Goal: Task Accomplishment & Management: Use online tool/utility

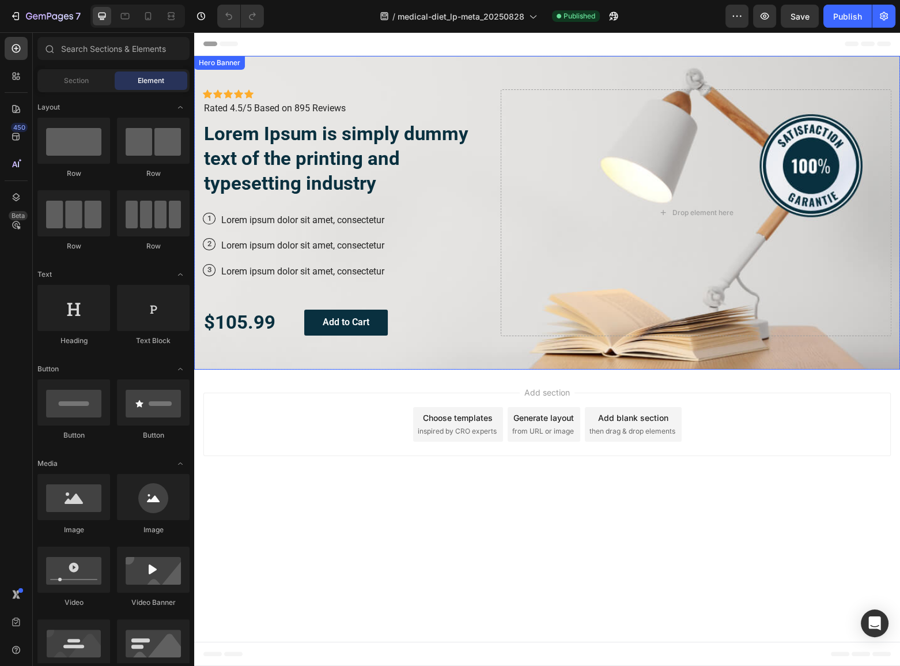
click at [218, 68] on div "Hero Banner" at bounding box center [219, 63] width 51 height 14
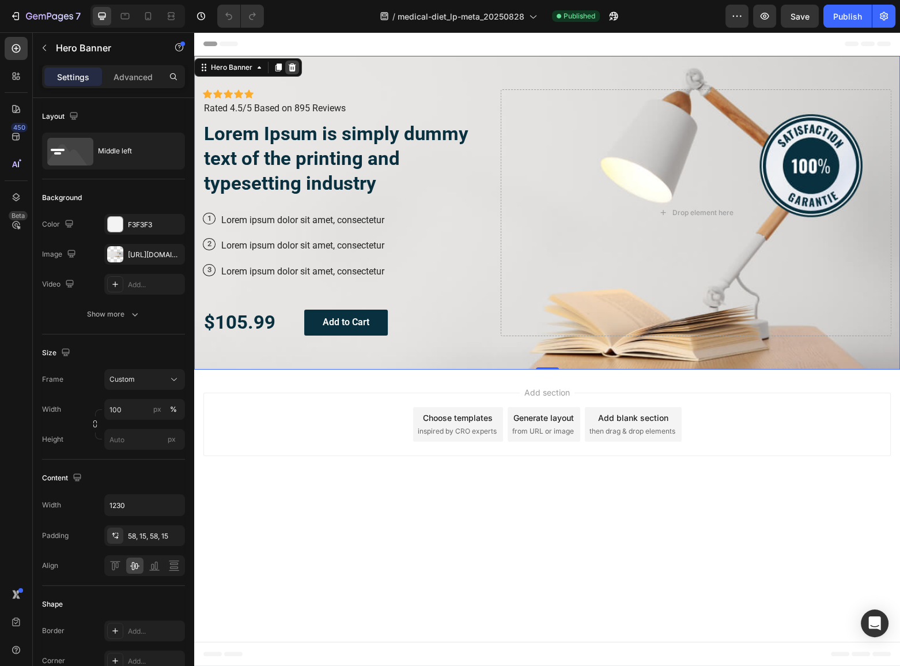
click at [291, 69] on icon at bounding box center [292, 67] width 7 height 8
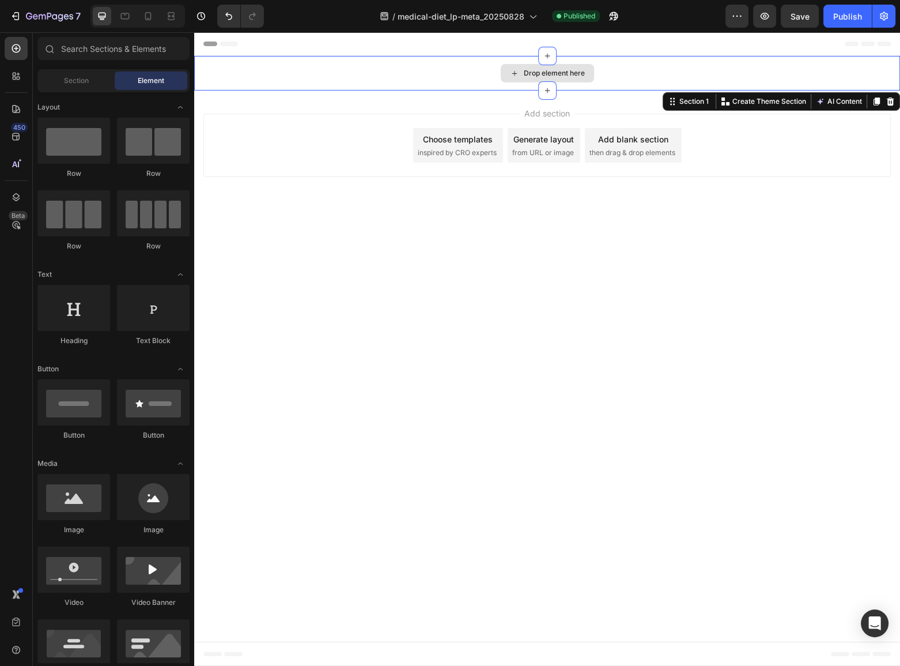
click at [292, 76] on div "Drop element here" at bounding box center [547, 73] width 706 height 35
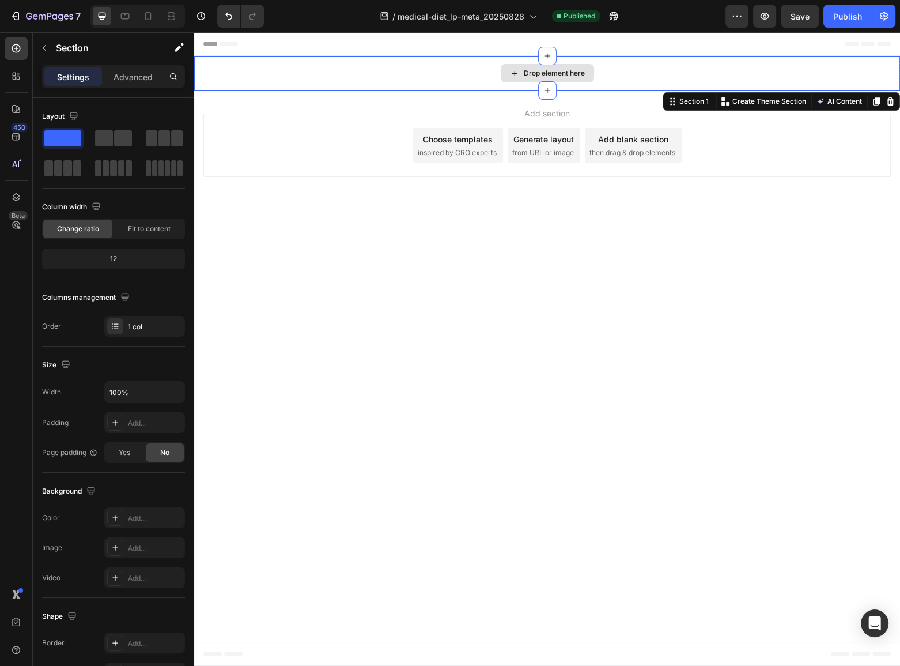
click at [292, 76] on div "Drop element here" at bounding box center [547, 73] width 706 height 35
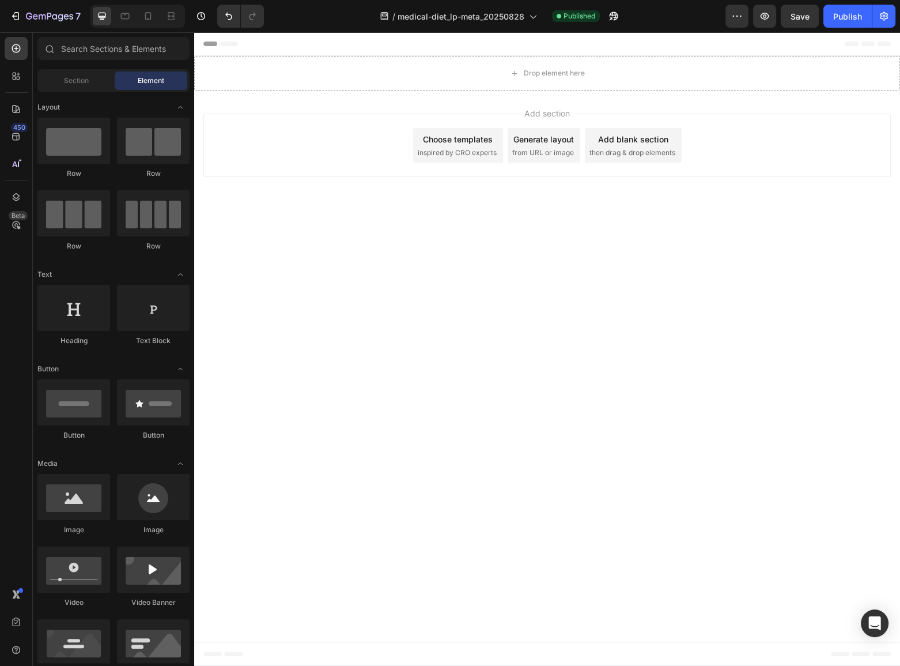
click at [277, 124] on div "Add section Choose templates inspired by CRO experts Generate layout from URL o…" at bounding box center [547, 145] width 688 height 63
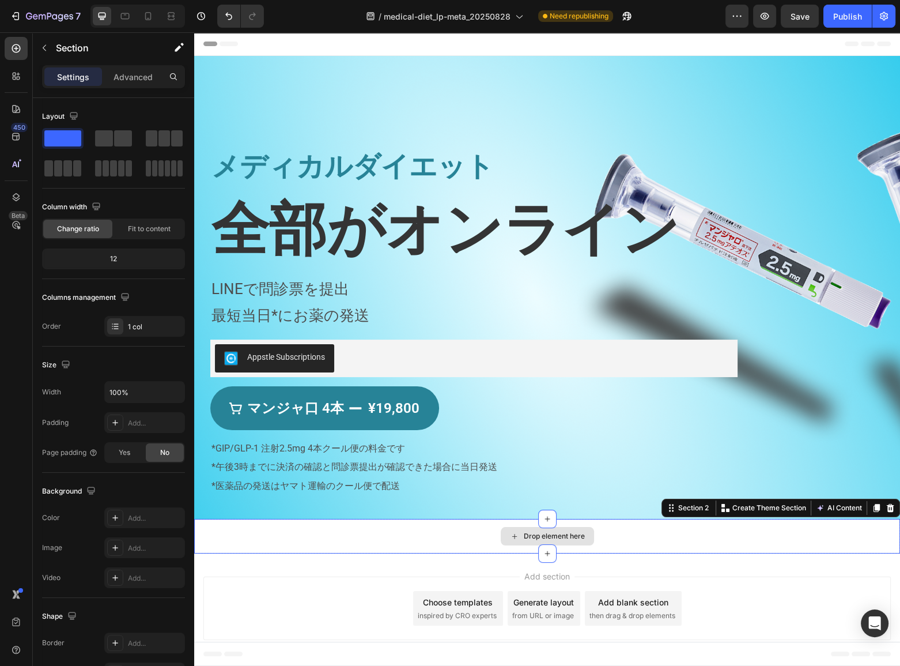
click at [230, 540] on div "Drop element here" at bounding box center [547, 536] width 706 height 35
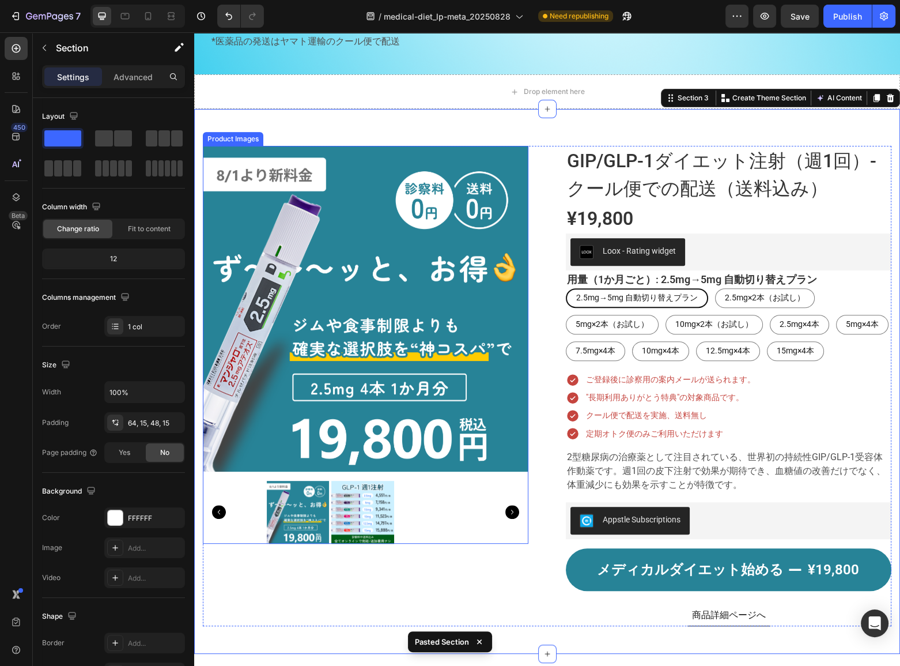
scroll to position [480, 0]
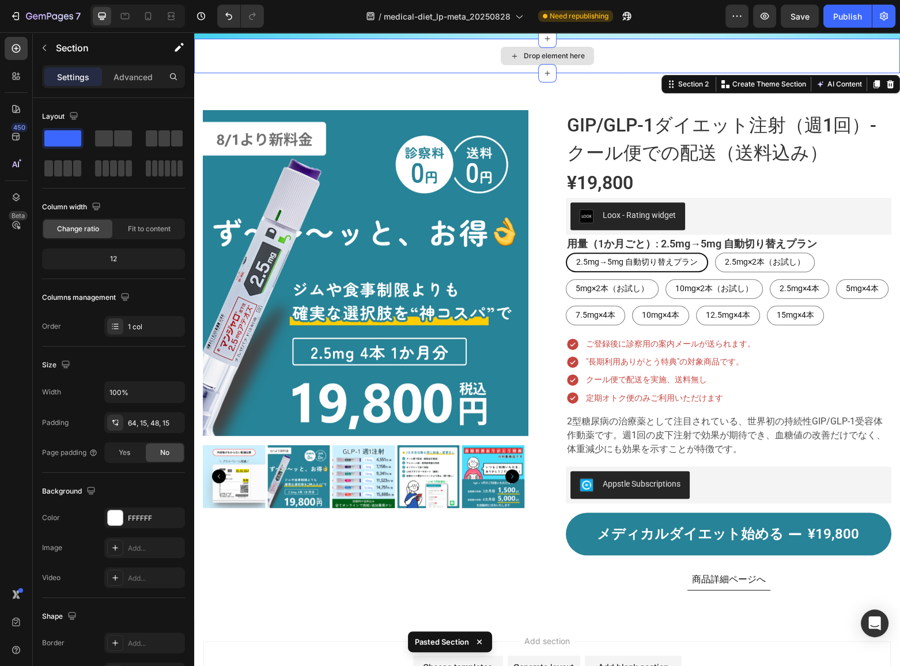
click at [254, 50] on div "Drop element here" at bounding box center [547, 56] width 706 height 35
click at [887, 80] on icon at bounding box center [890, 84] width 7 height 8
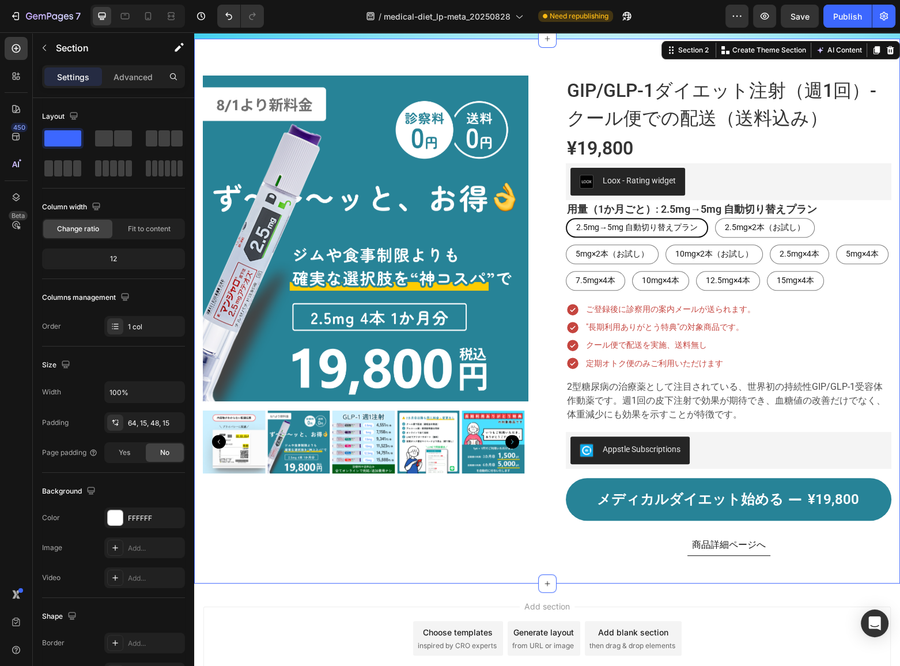
click at [343, 579] on div "Product Images GIP/GLP-1ダイエット注射（週1回）- クール便での配送（送料込み） Product Title ¥19,800 Prod…" at bounding box center [547, 311] width 706 height 545
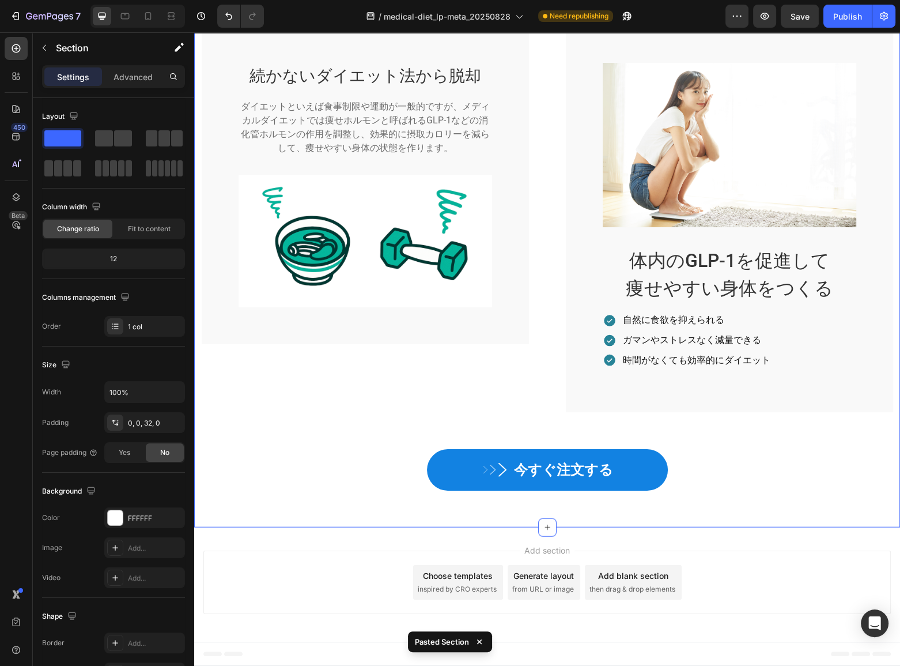
scroll to position [3218, 0]
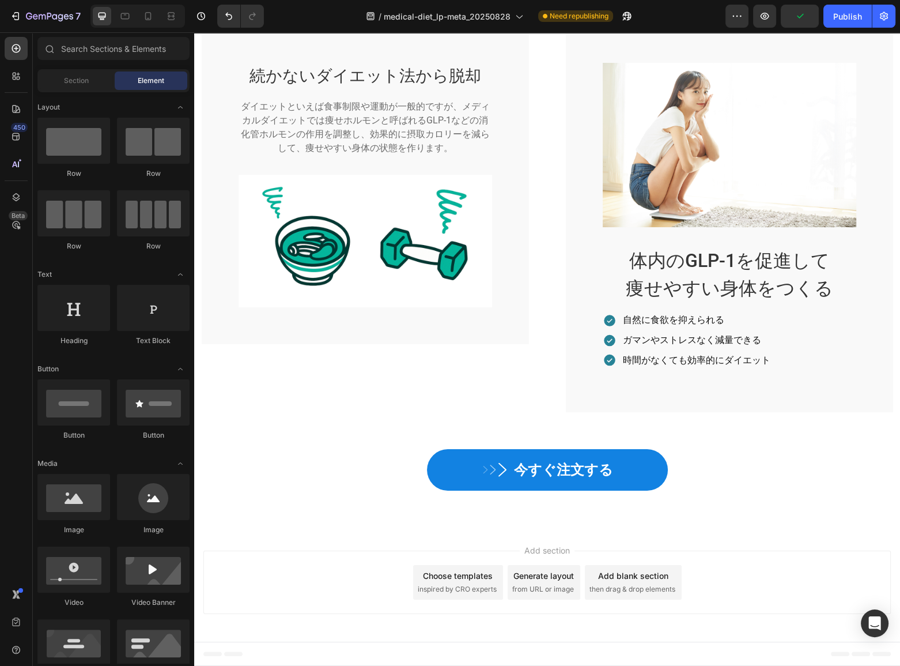
click at [318, 556] on div "Add section Choose templates inspired by CRO experts Generate layout from URL o…" at bounding box center [547, 581] width 688 height 63
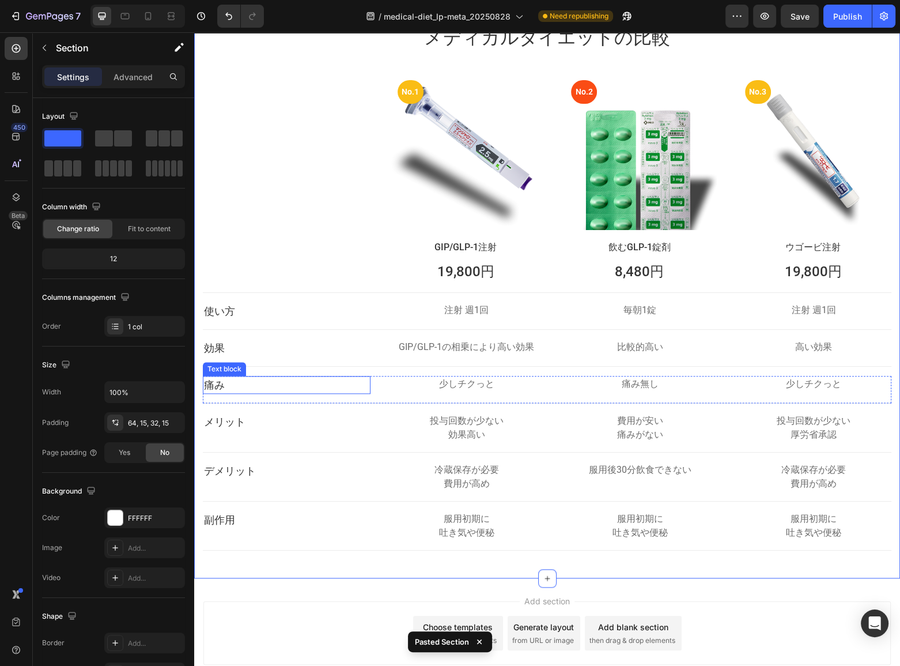
scroll to position [6492, 0]
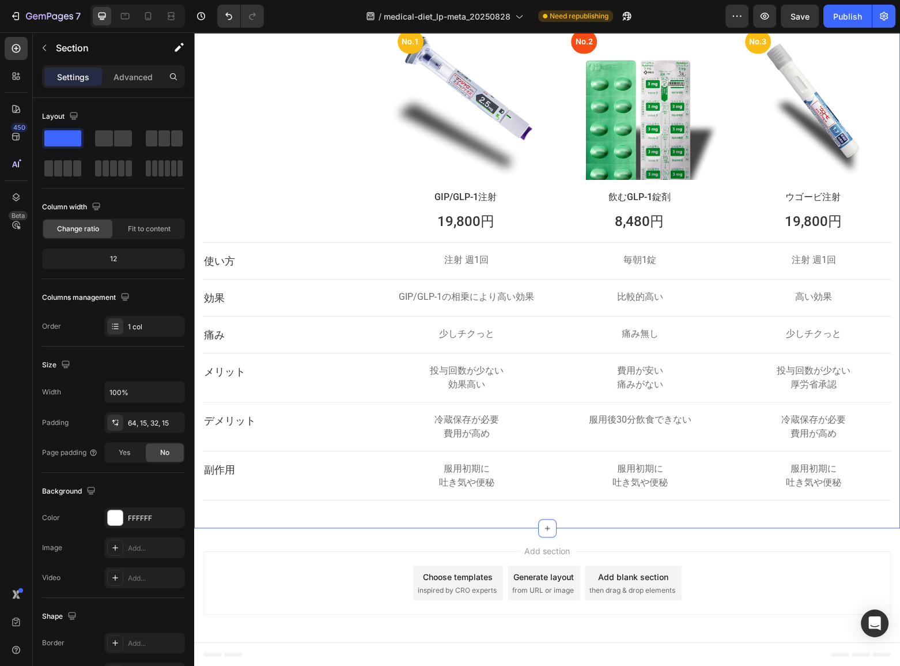
click at [291, 513] on div "メディカルダイエットの比較 Heading Row No.1 Text block Row Hero Banner GIP/GLP-1注射 Text bloc…" at bounding box center [547, 231] width 706 height 592
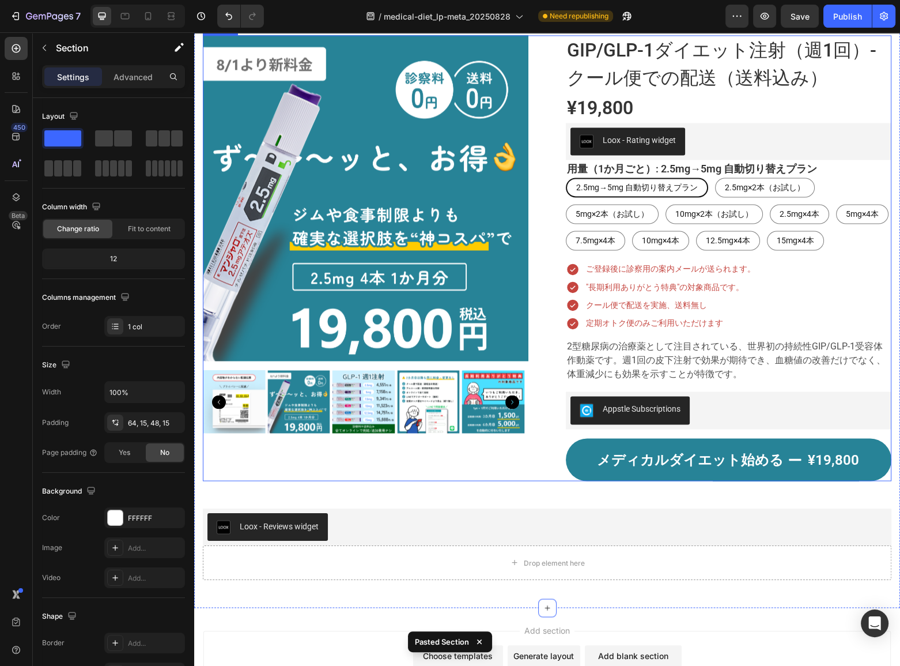
scroll to position [7101, 0]
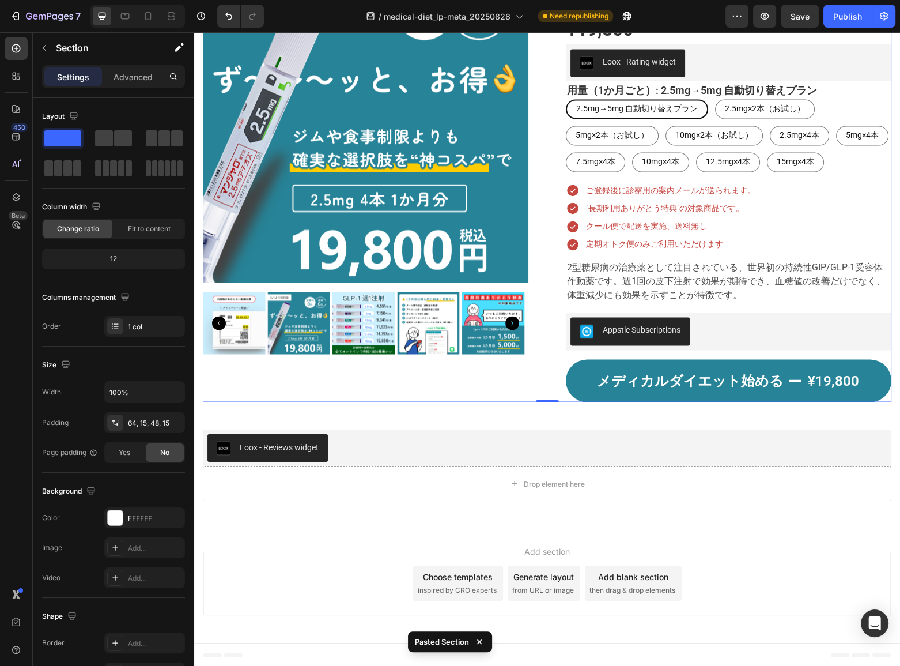
click at [356, 375] on div "Product Images" at bounding box center [366, 179] width 326 height 445
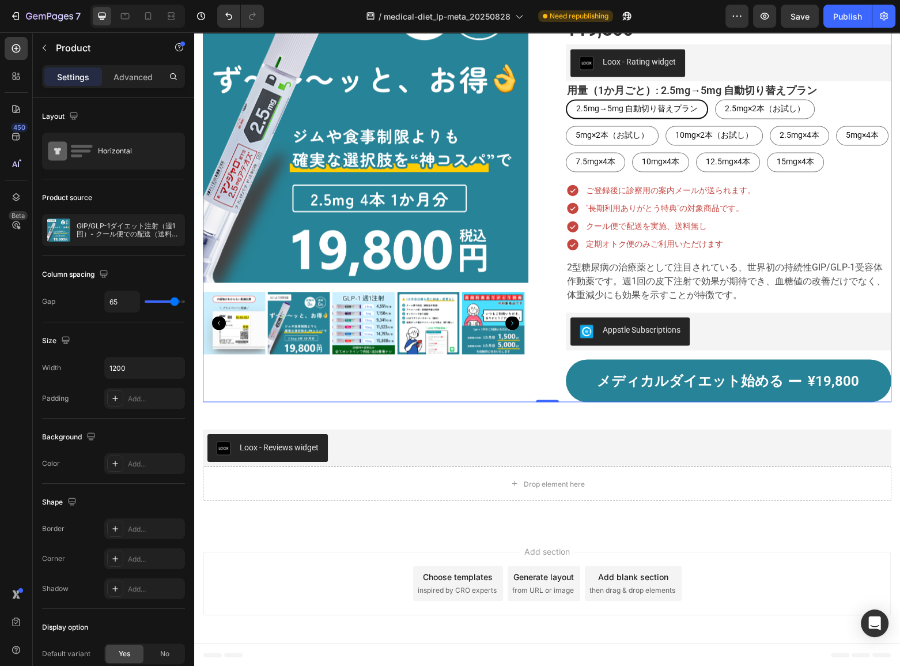
click at [543, 271] on div "Product Images GIP/GLP-1ダイエット注射（週1回）- クール便での配送（送料込み） Product Title ¥19,800 Prod…" at bounding box center [547, 179] width 689 height 445
click at [889, 20] on icon "button" at bounding box center [884, 16] width 12 height 12
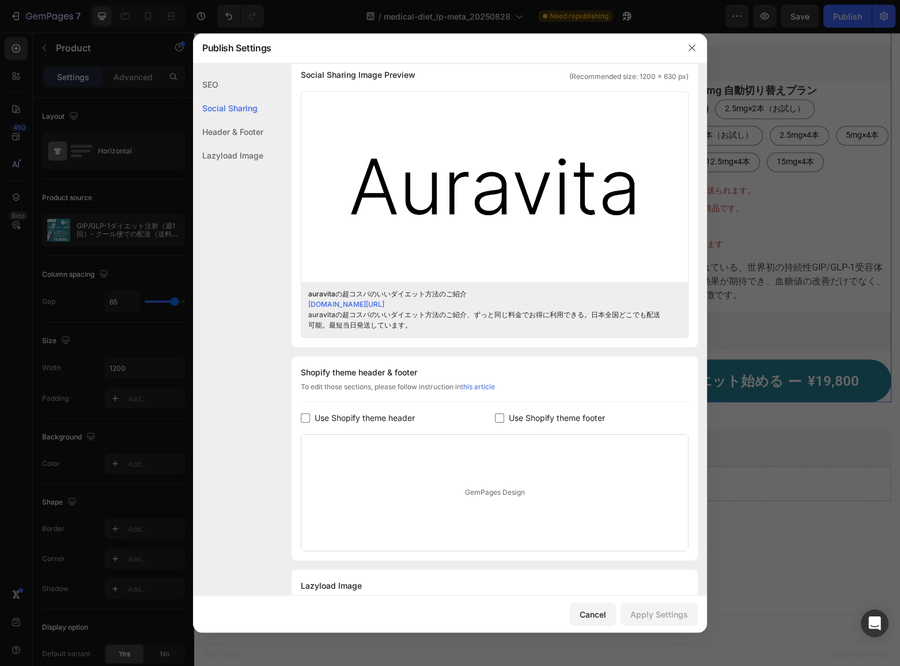
scroll to position [352, 0]
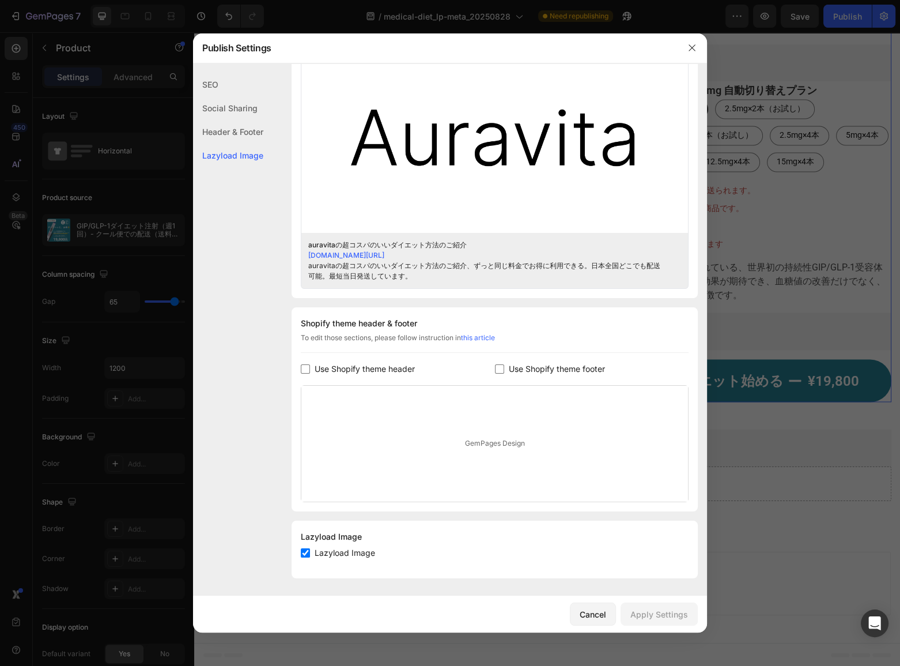
click at [339, 371] on span "Use Shopify theme header" at bounding box center [365, 369] width 100 height 14
checkbox input "true"
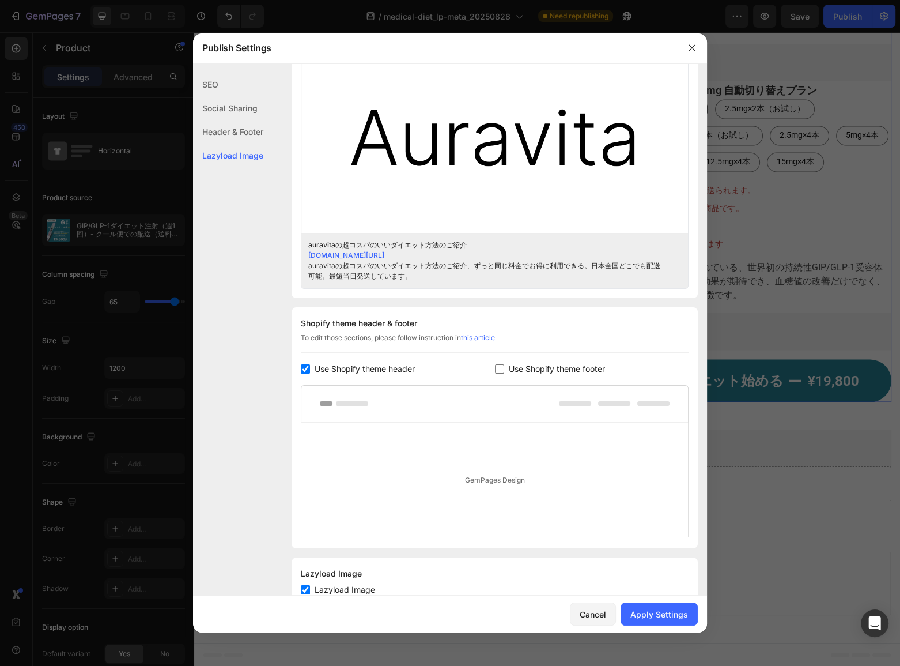
click at [504, 369] on label "Use Shopify theme footer" at bounding box center [554, 369] width 101 height 14
checkbox input "true"
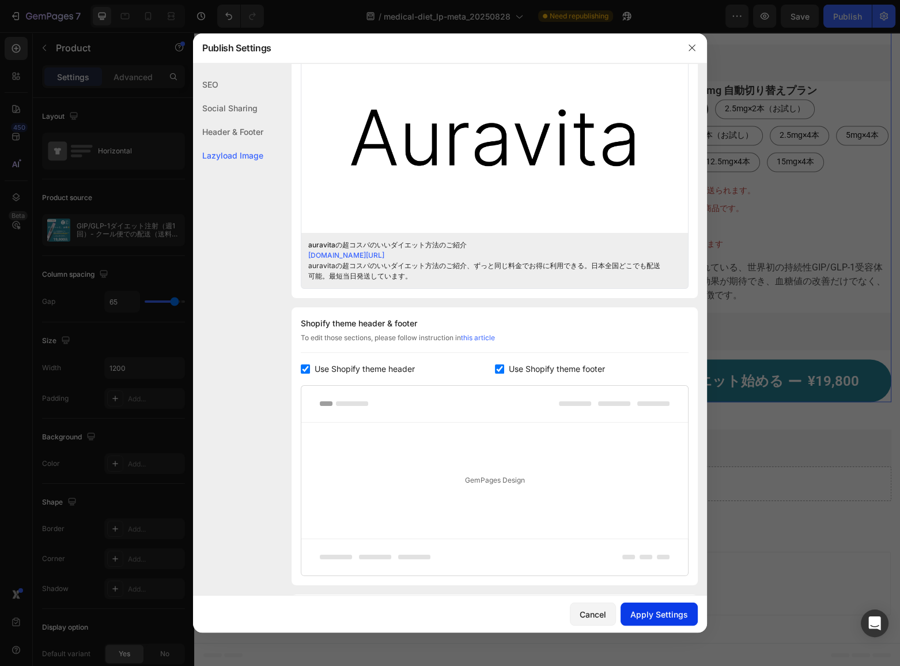
click at [663, 611] on div "Apply Settings" at bounding box center [660, 614] width 58 height 12
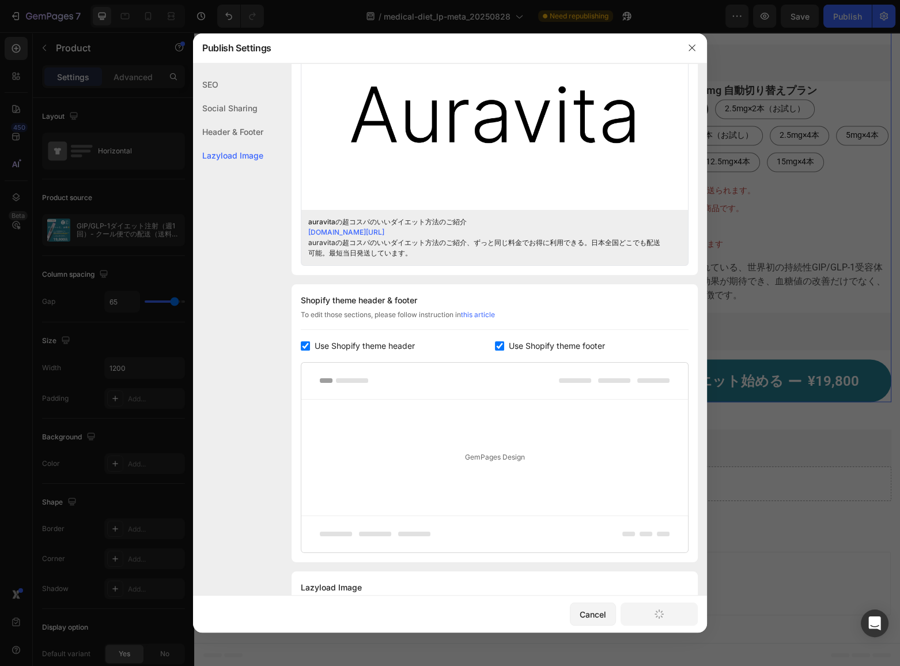
scroll to position [426, 0]
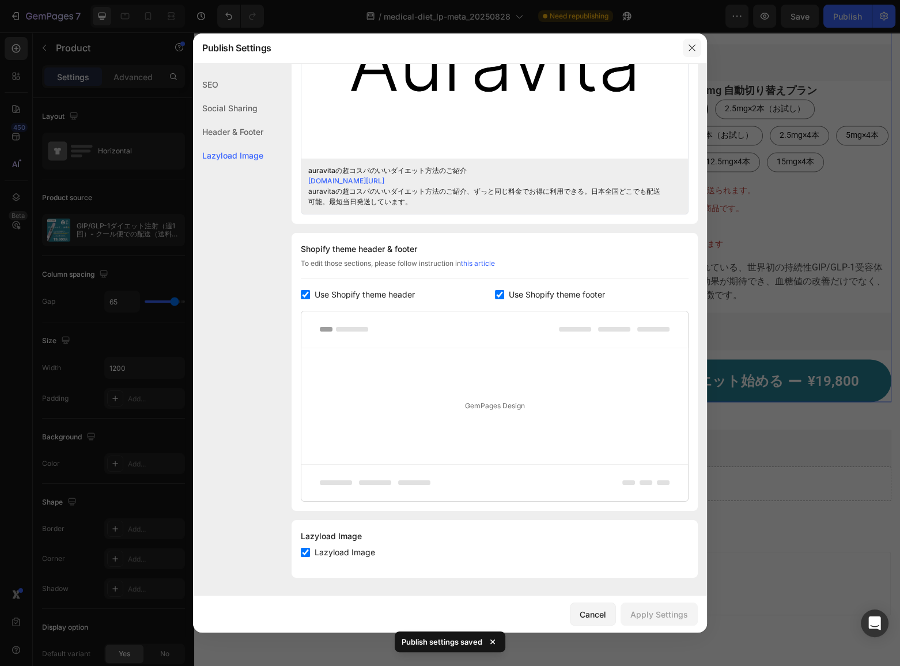
click at [687, 40] on button "button" at bounding box center [692, 48] width 18 height 18
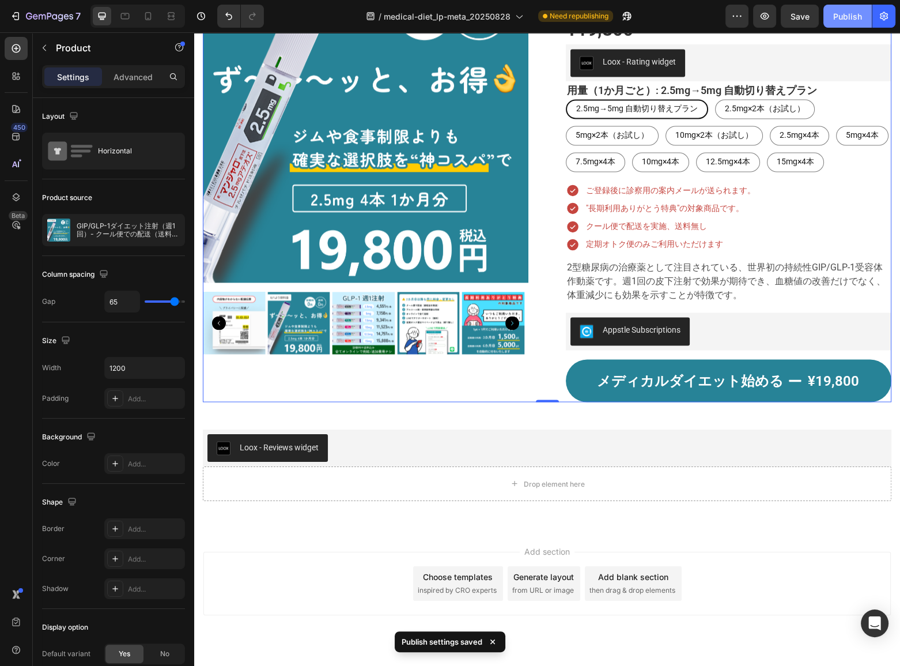
click at [852, 17] on div "Publish" at bounding box center [847, 16] width 29 height 12
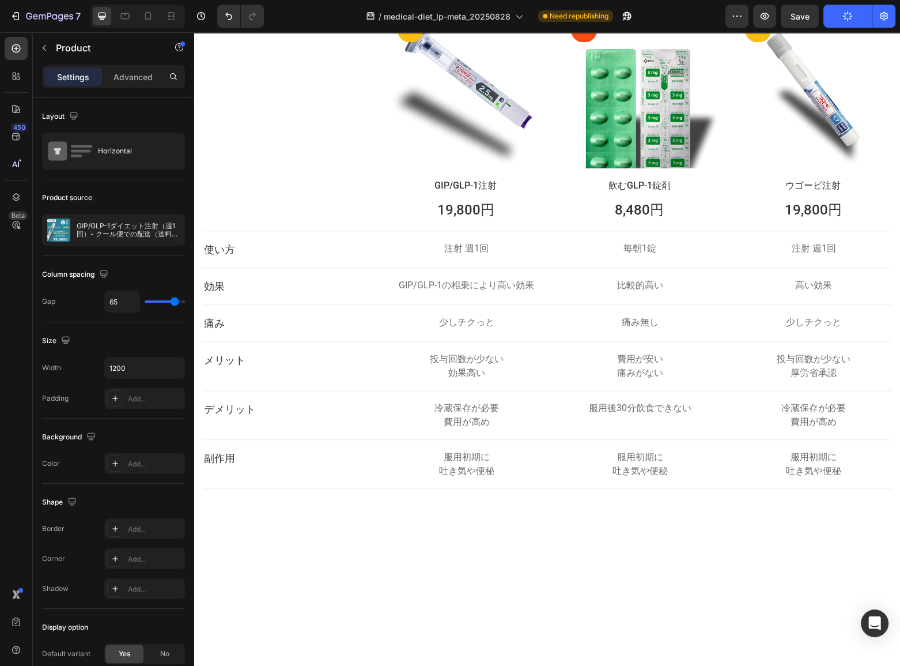
scroll to position [6054, 0]
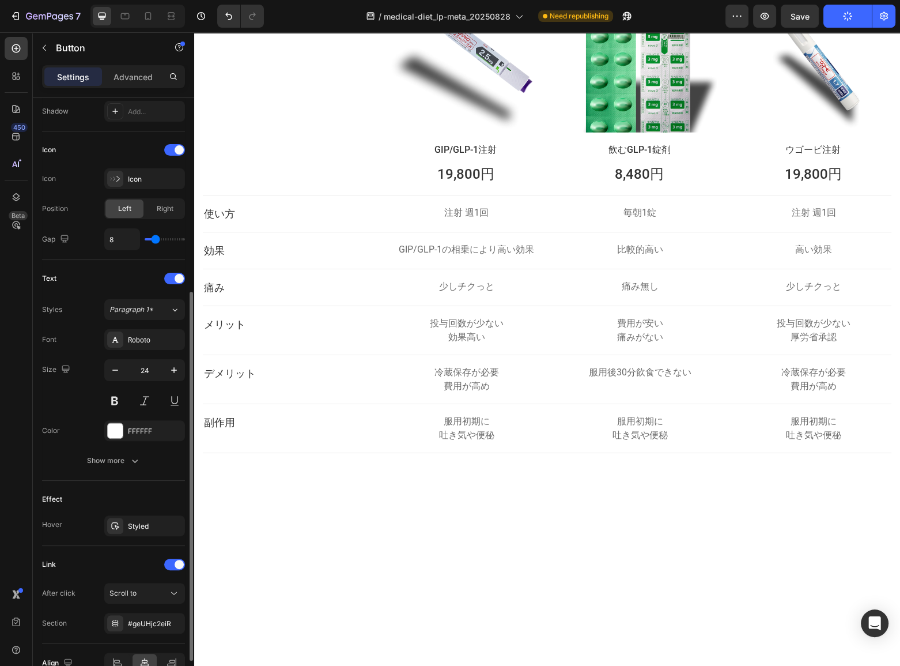
scroll to position [376, 0]
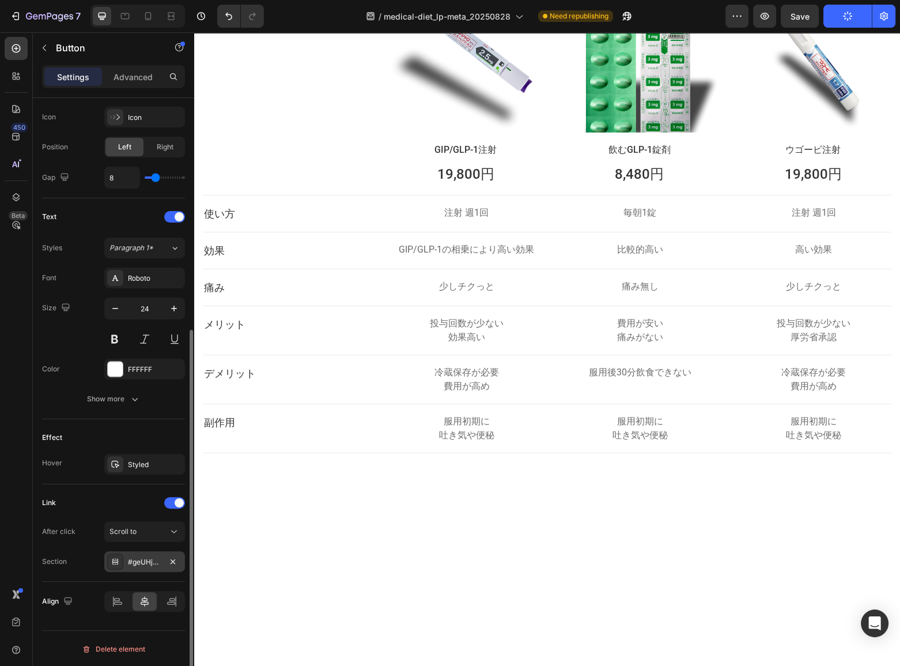
click at [136, 561] on div "#geUHjc2eiR" at bounding box center [144, 562] width 33 height 10
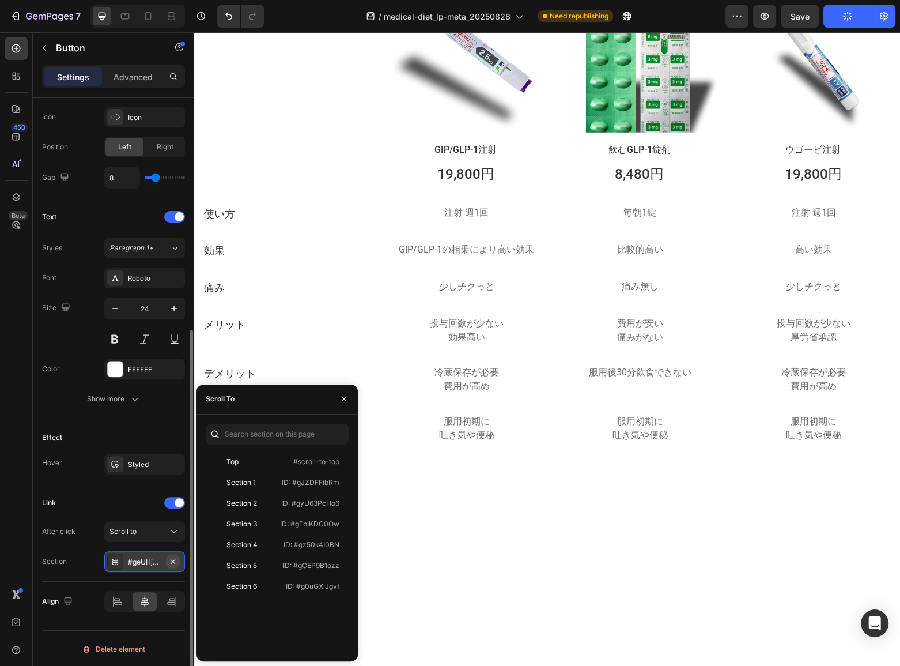
click at [176, 561] on icon "button" at bounding box center [172, 561] width 9 height 9
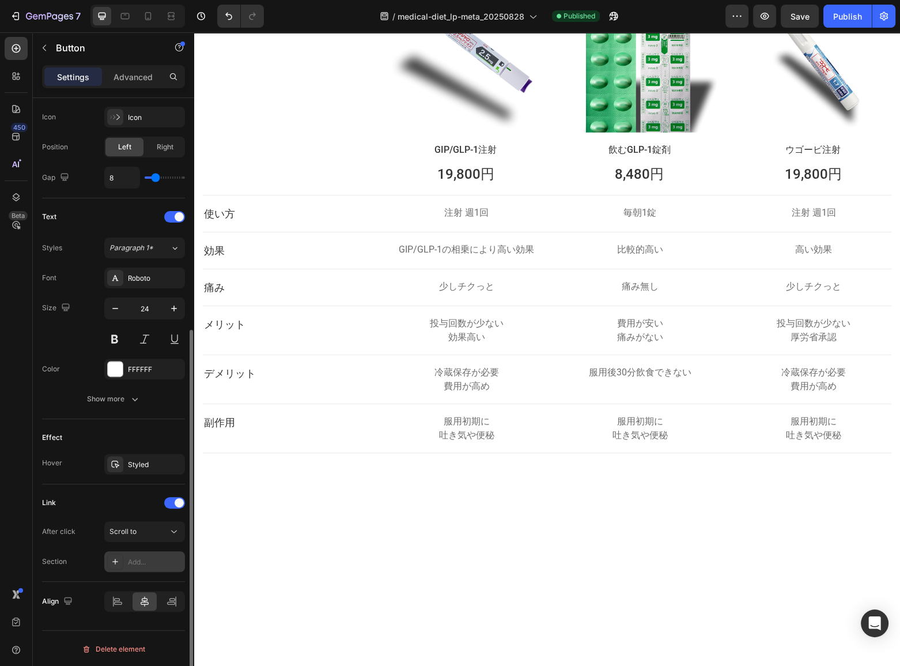
click at [165, 559] on div "Add..." at bounding box center [155, 562] width 54 height 10
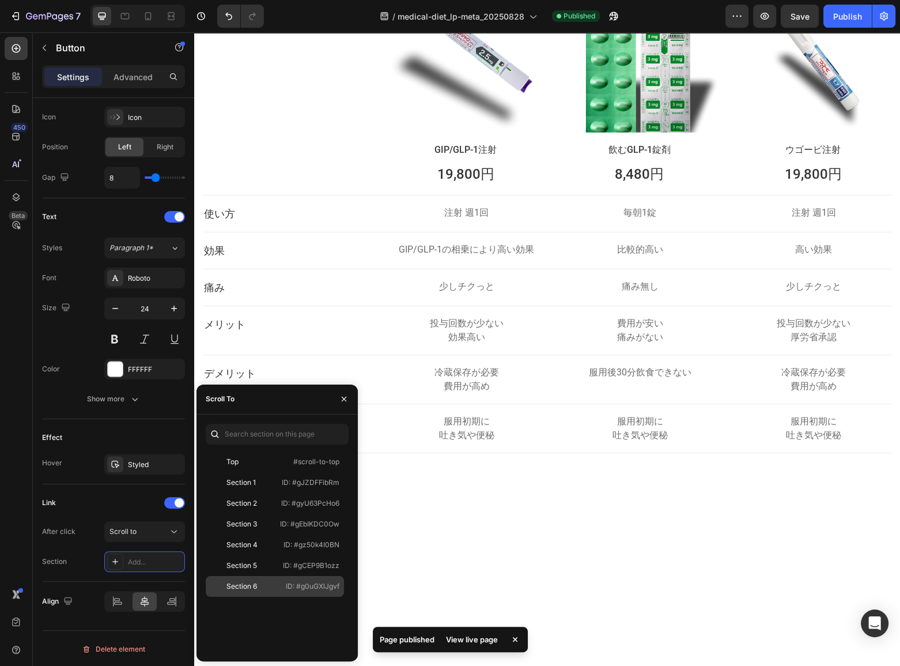
click at [254, 590] on div "Section 6" at bounding box center [242, 586] width 31 height 10
click at [852, 17] on div "Publish" at bounding box center [847, 16] width 29 height 12
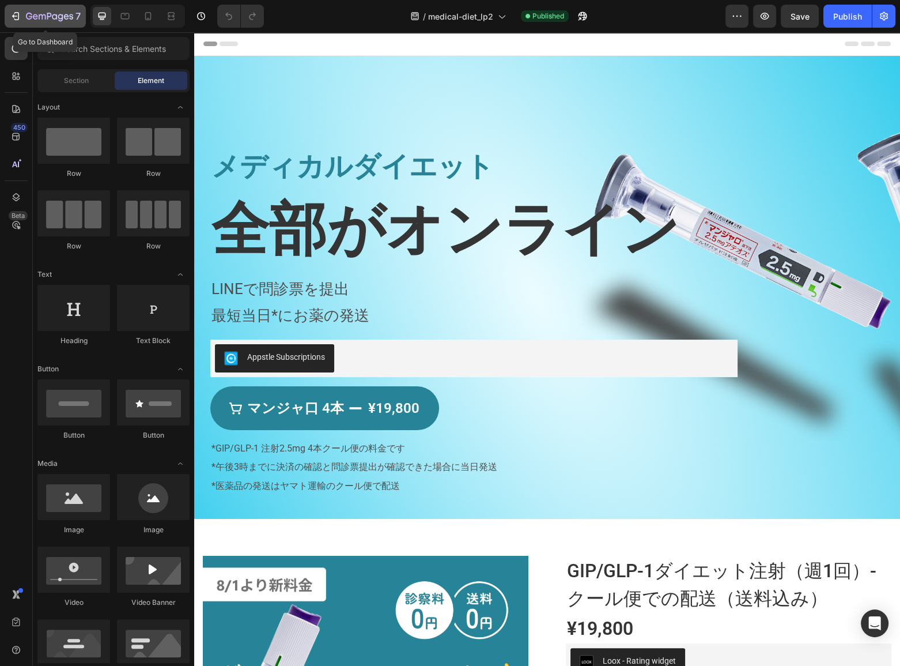
click at [40, 15] on icon "button" at bounding box center [49, 17] width 47 height 10
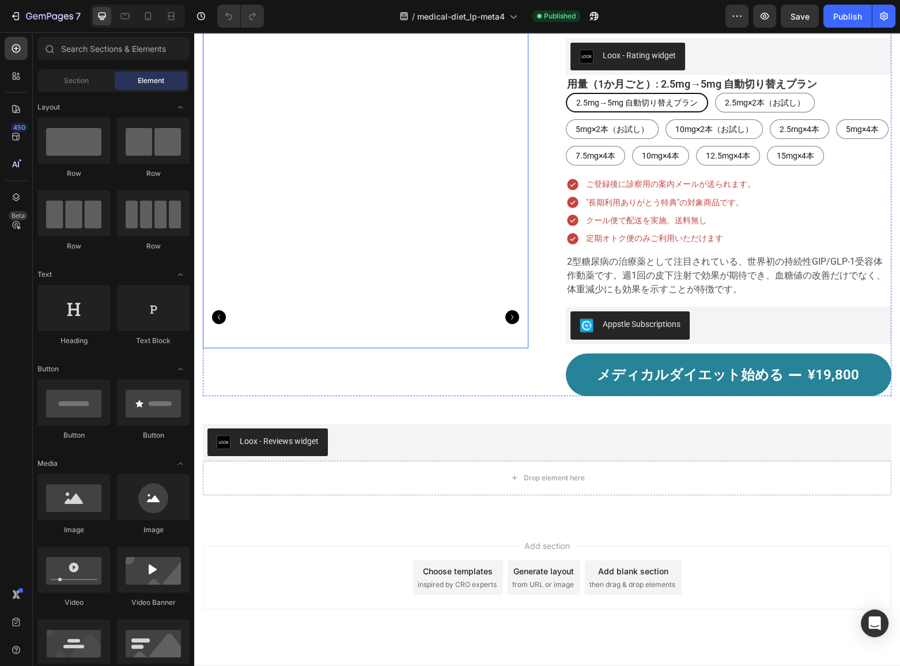
scroll to position [5007, 0]
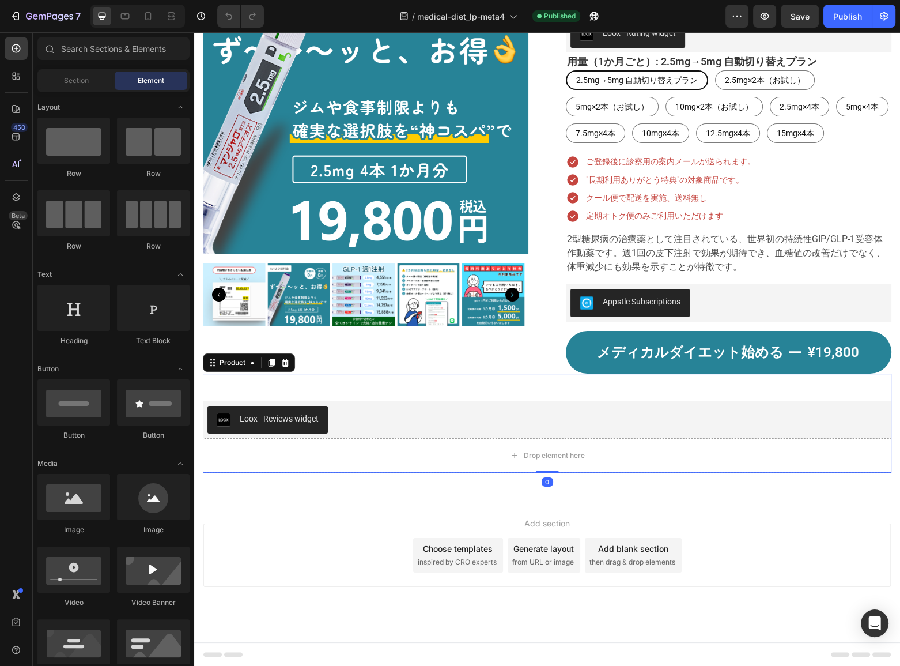
click at [407, 387] on div "Loox - Reviews widget Loox" at bounding box center [547, 405] width 689 height 65
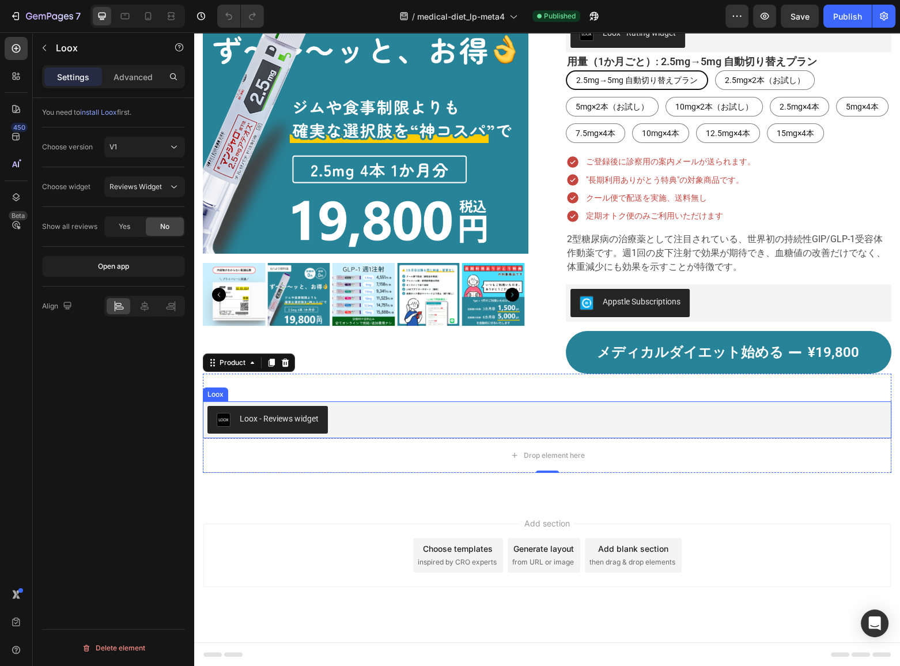
click at [433, 410] on div "Loox - Reviews widget" at bounding box center [547, 420] width 680 height 28
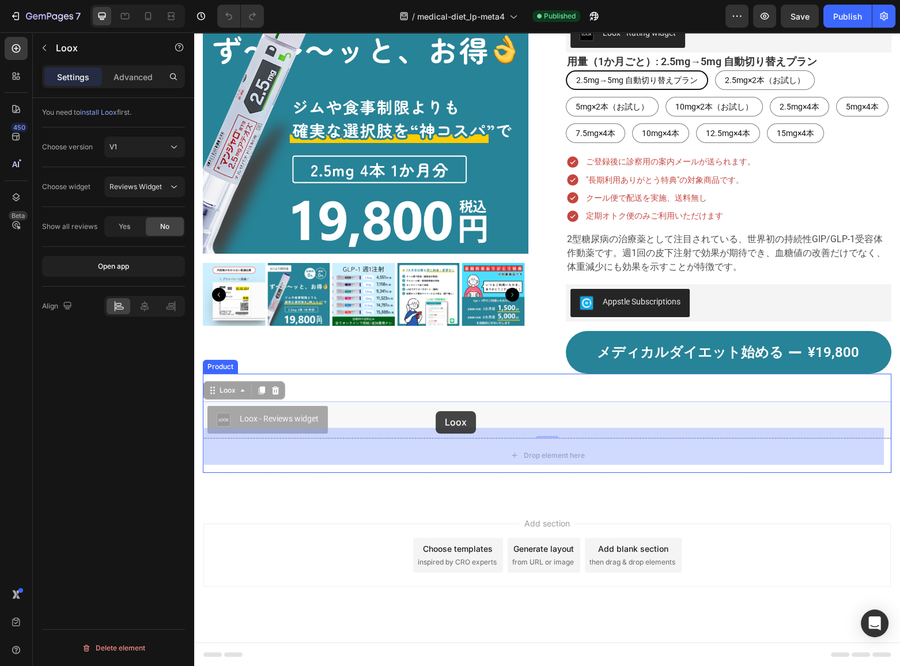
drag, startPoint x: 431, startPoint y: 420, endPoint x: 436, endPoint y: 411, distance: 10.1
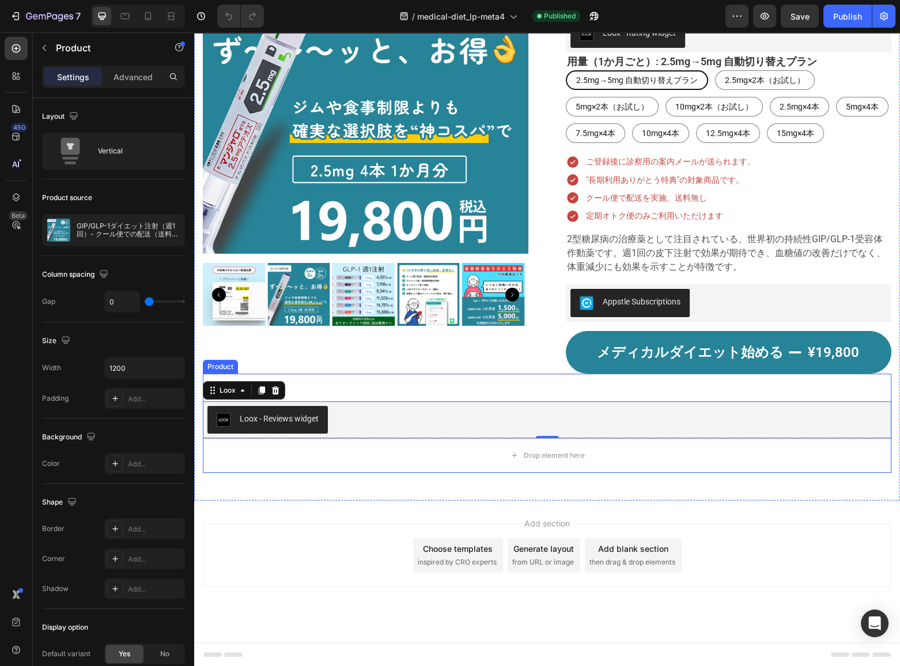
click at [439, 386] on div "Loox - Reviews widget Loox 0" at bounding box center [547, 405] width 689 height 65
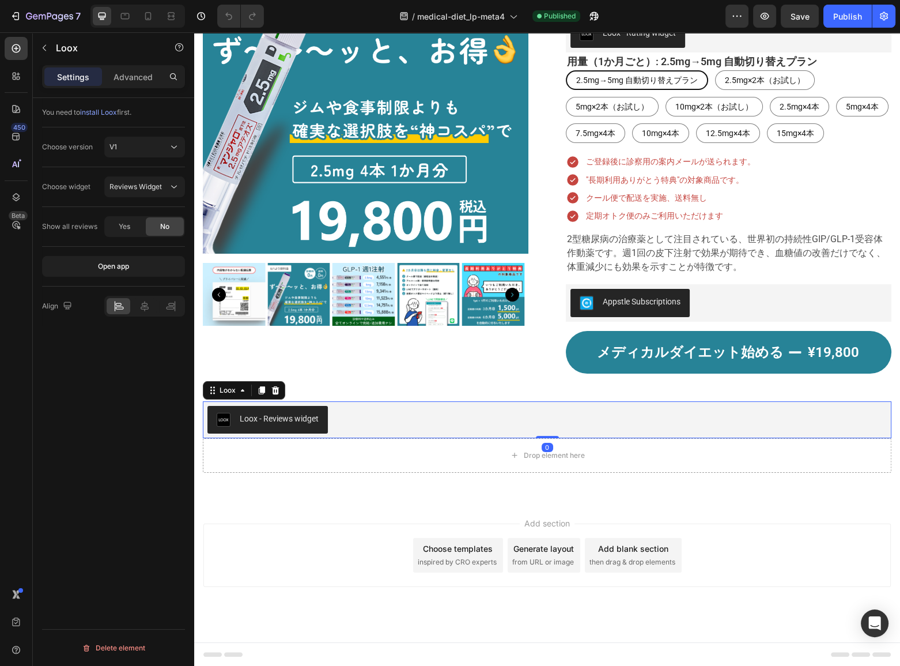
click at [341, 421] on div "Loox - Reviews widget" at bounding box center [547, 420] width 680 height 28
click at [132, 183] on span "Reviews Widget" at bounding box center [136, 186] width 52 height 9
click at [754, 17] on button "button" at bounding box center [764, 16] width 23 height 23
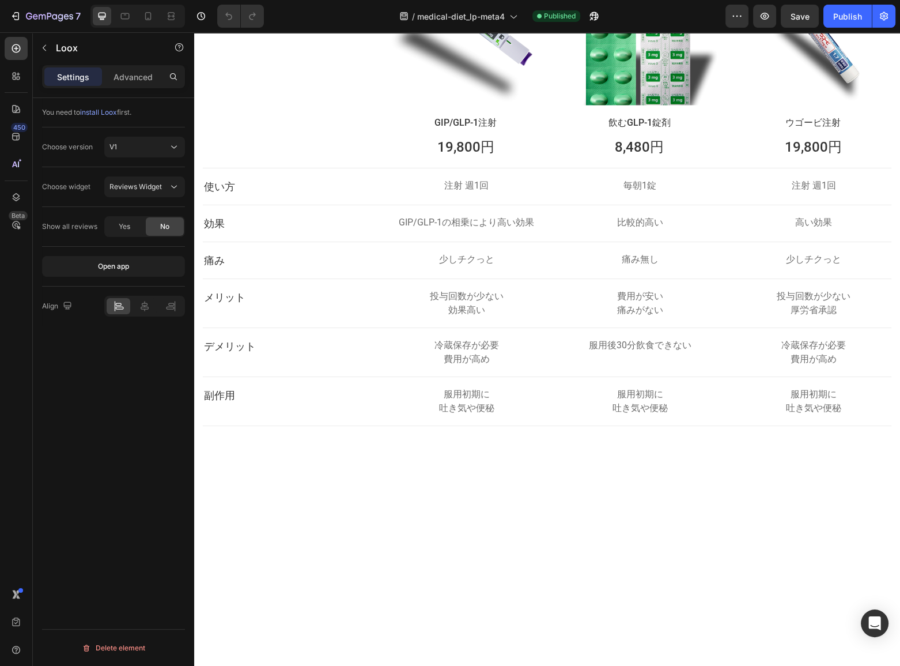
scroll to position [4064, 0]
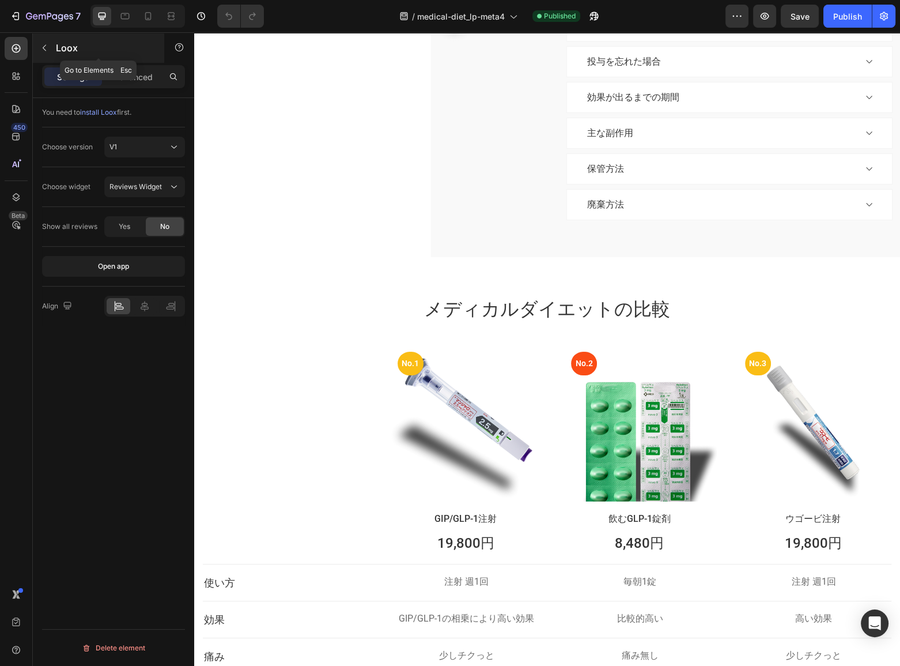
click at [44, 40] on button "button" at bounding box center [44, 48] width 18 height 18
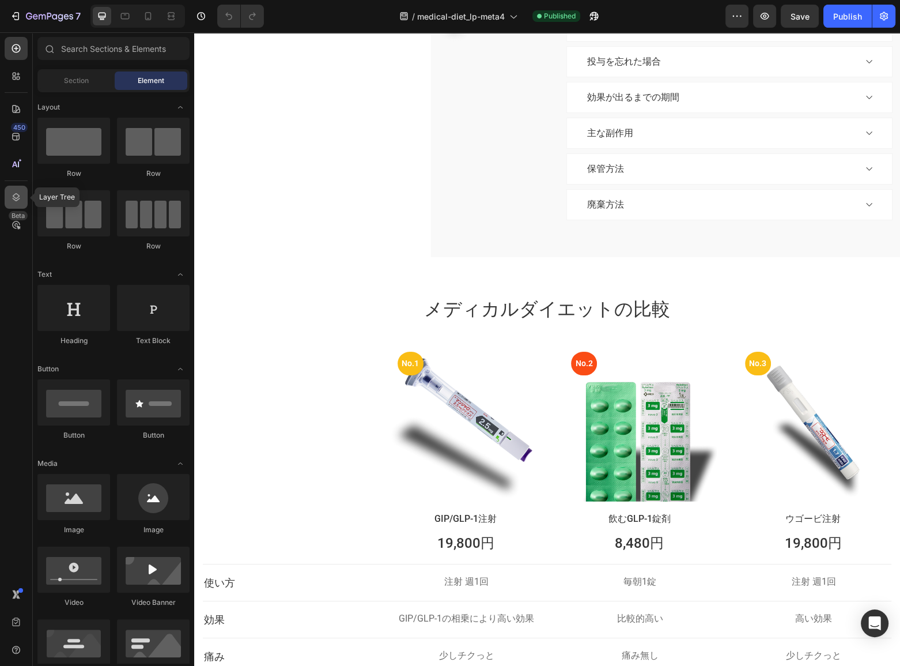
click at [12, 197] on icon at bounding box center [16, 197] width 12 height 12
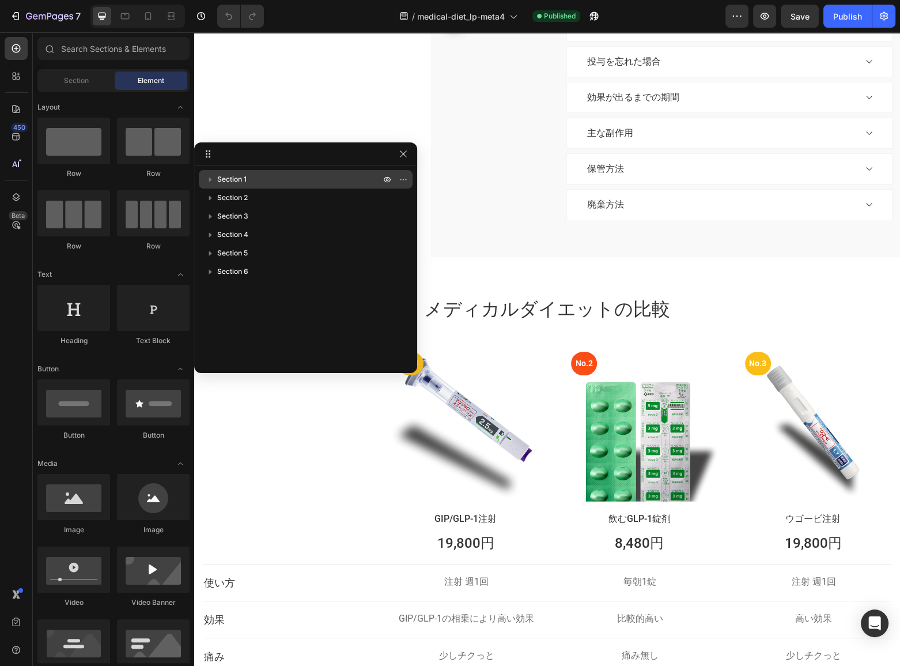
click at [260, 176] on p "Section 1" at bounding box center [299, 179] width 165 height 12
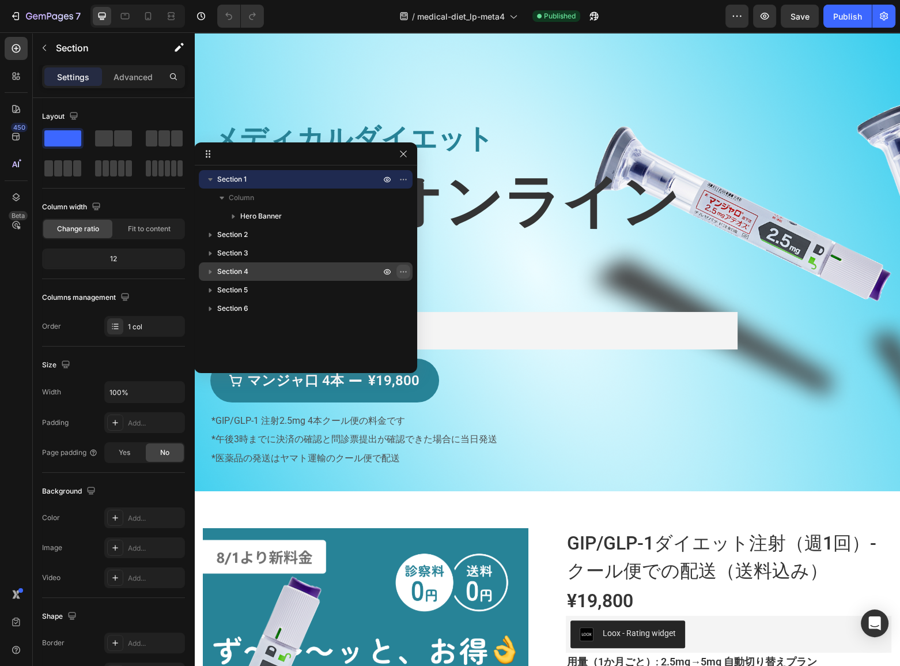
scroll to position [0, 0]
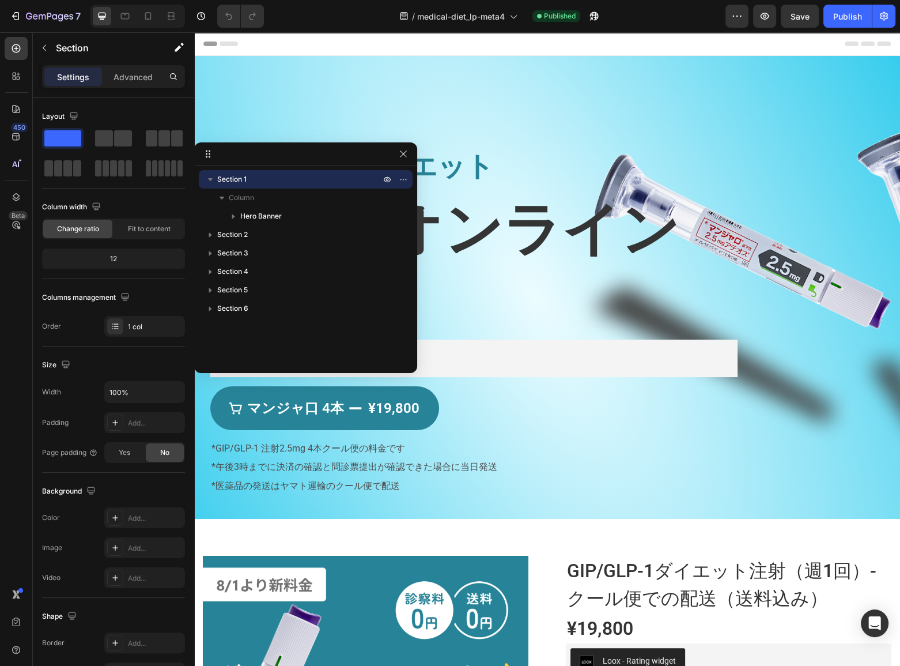
click at [243, 177] on span "Section 1" at bounding box center [231, 179] width 29 height 12
click at [399, 173] on button "button" at bounding box center [404, 179] width 14 height 14
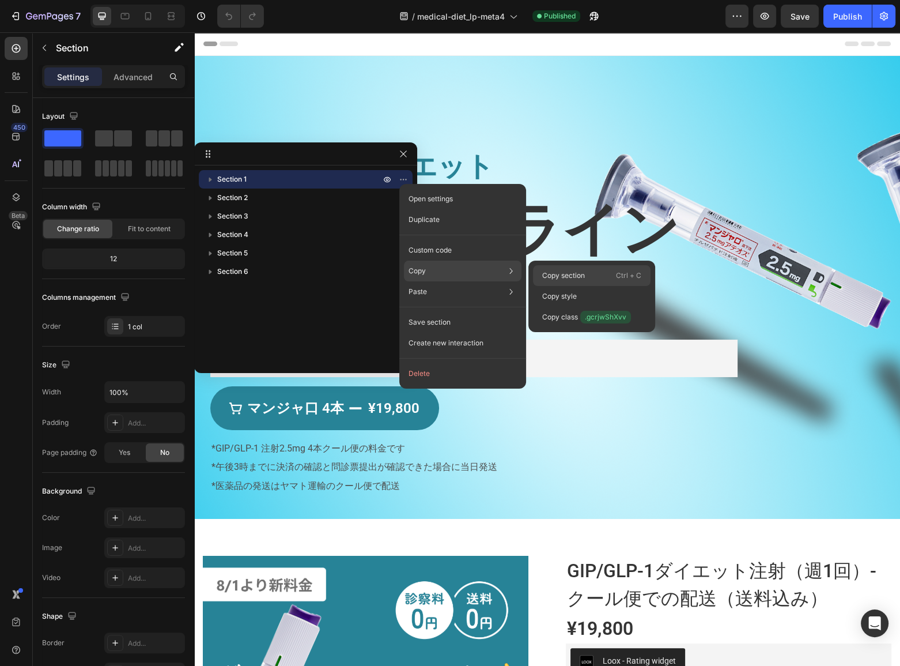
click at [560, 286] on div "Copy section Ctrl + C" at bounding box center [592, 296] width 118 height 21
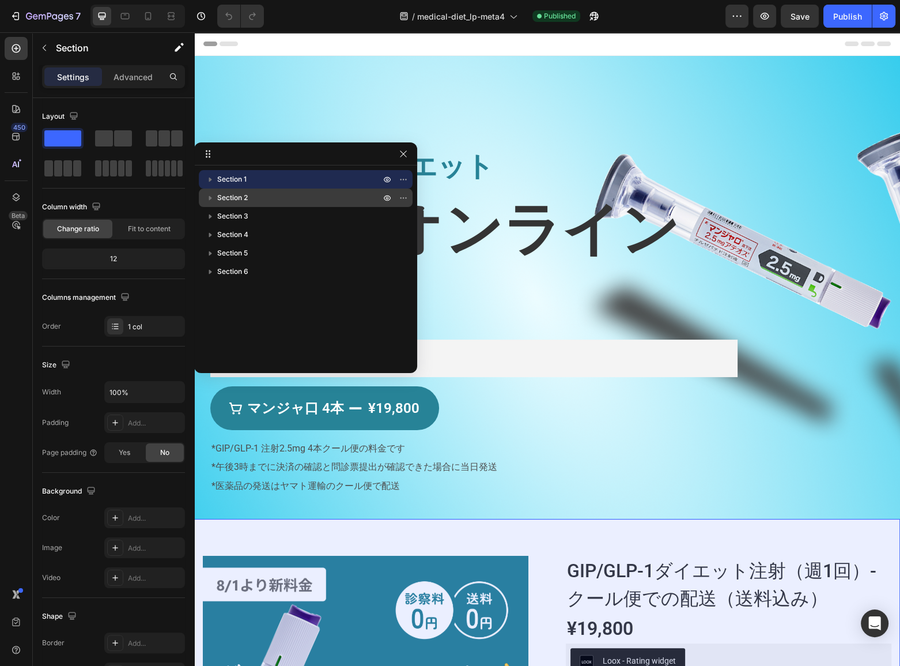
click at [261, 201] on p "Section 2" at bounding box center [299, 198] width 165 height 12
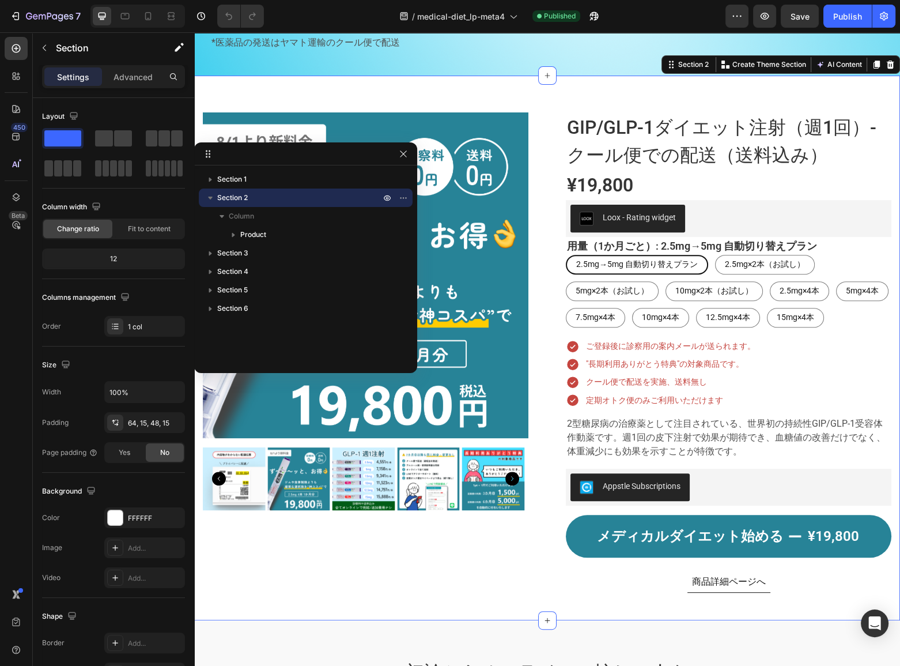
scroll to position [446, 0]
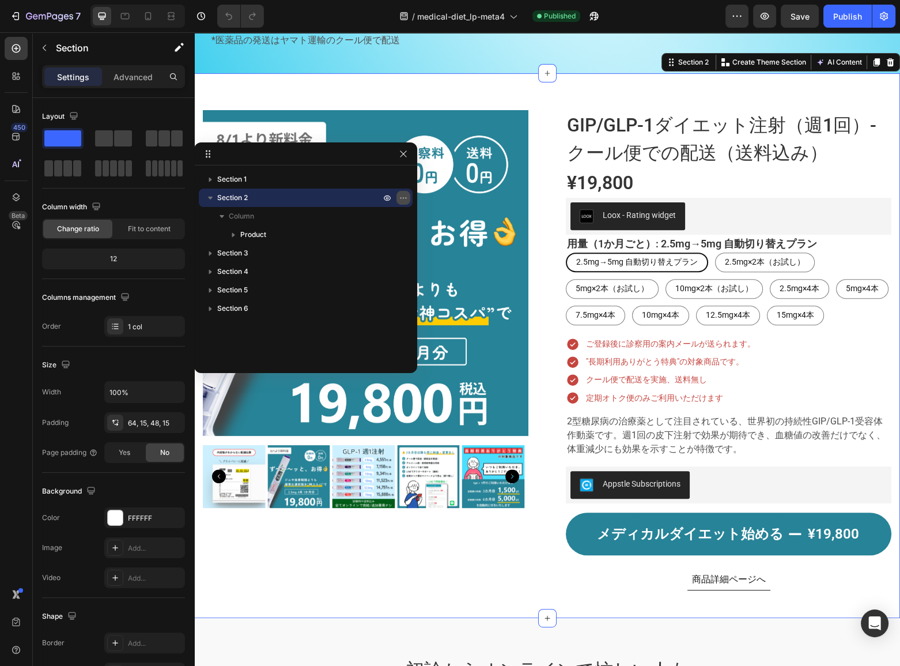
click at [403, 196] on icon "button" at bounding box center [403, 197] width 9 height 9
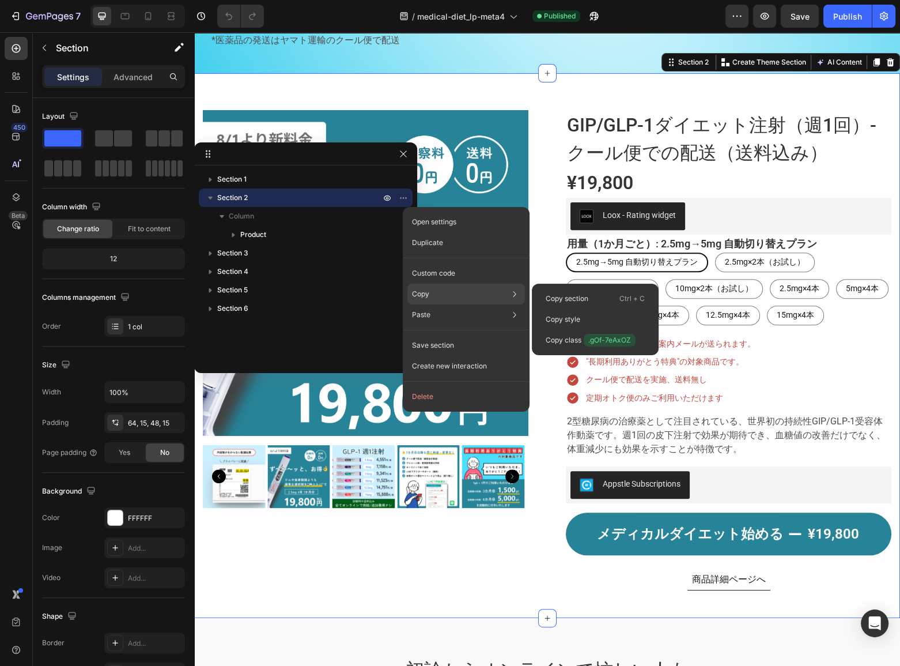
click at [436, 289] on div "Copy Copy section Ctrl + C Copy style Copy class .gOf-7eAxOZ" at bounding box center [466, 294] width 118 height 21
click at [596, 309] on div "Copy section Ctrl + C" at bounding box center [596, 319] width 118 height 21
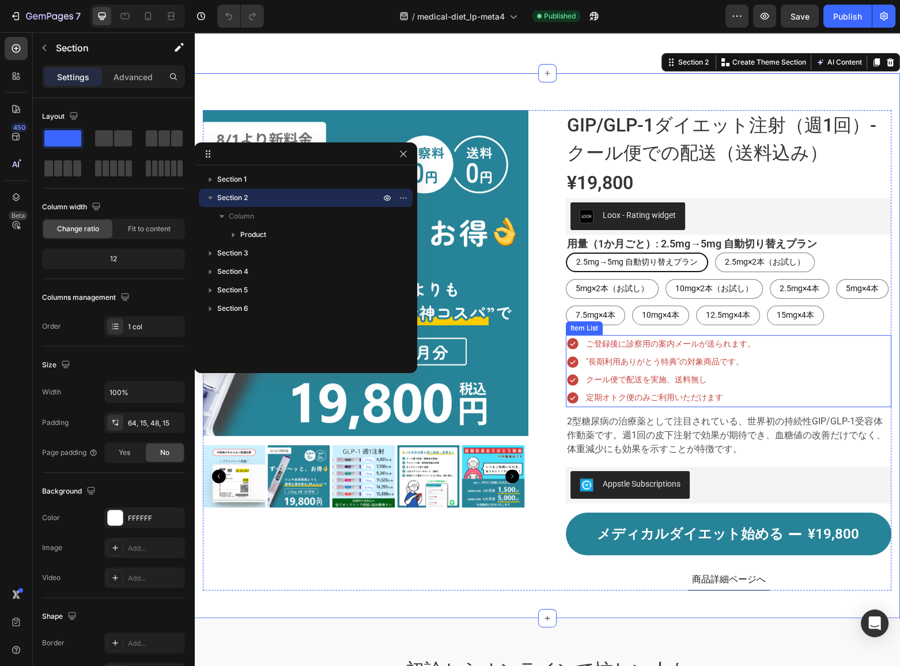
scroll to position [813, 0]
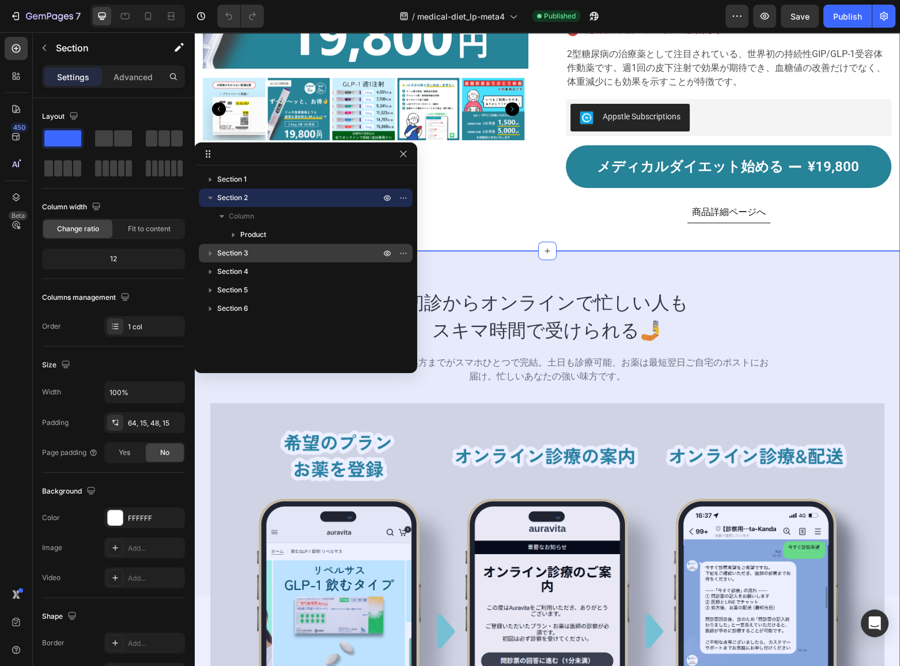
click at [236, 247] on span "Section 3" at bounding box center [232, 253] width 31 height 12
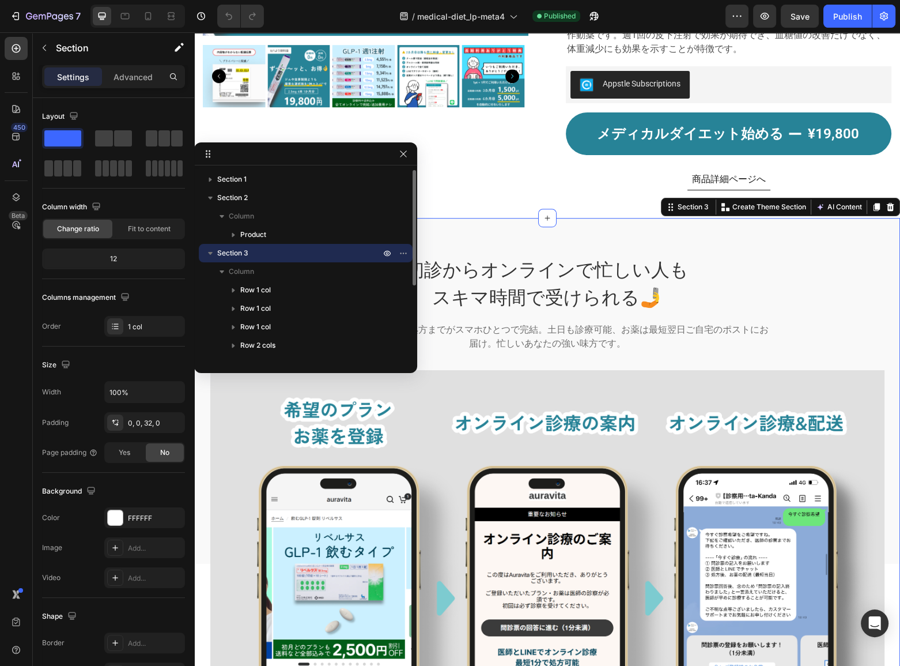
scroll to position [990, 0]
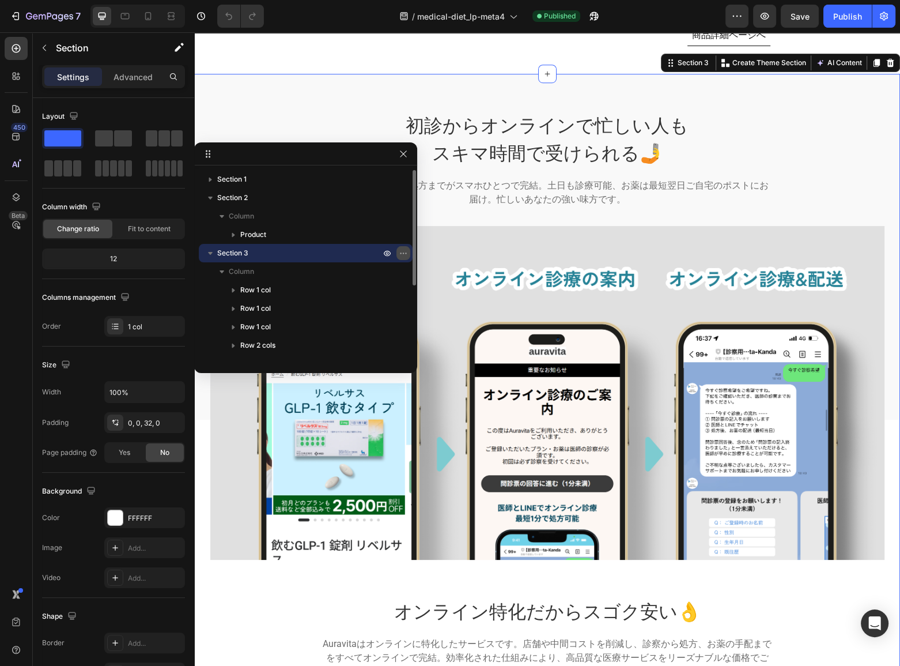
click at [402, 255] on icon "button" at bounding box center [403, 252] width 9 height 9
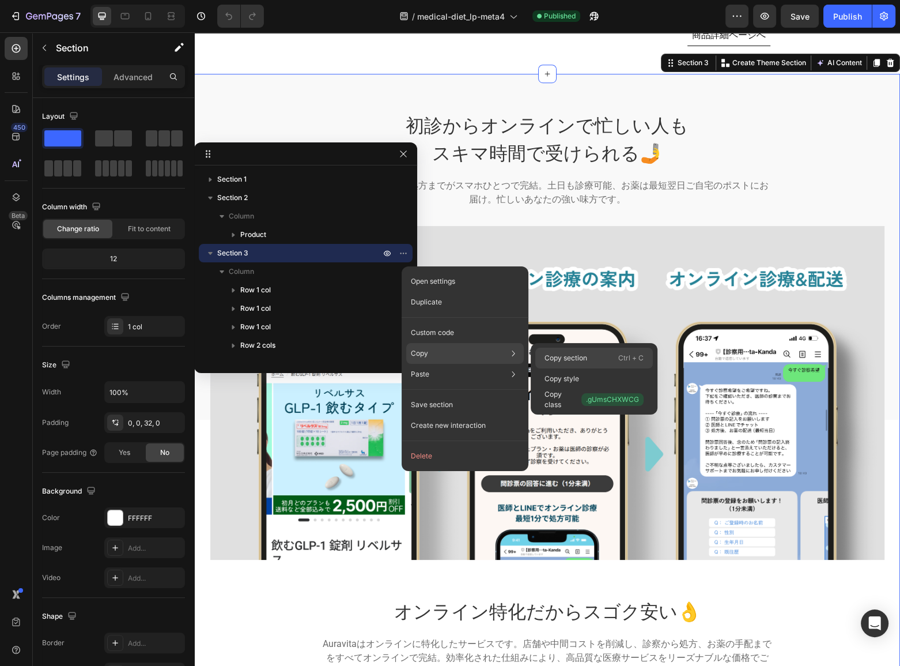
click at [541, 368] on div "Copy section Ctrl + C" at bounding box center [594, 378] width 118 height 21
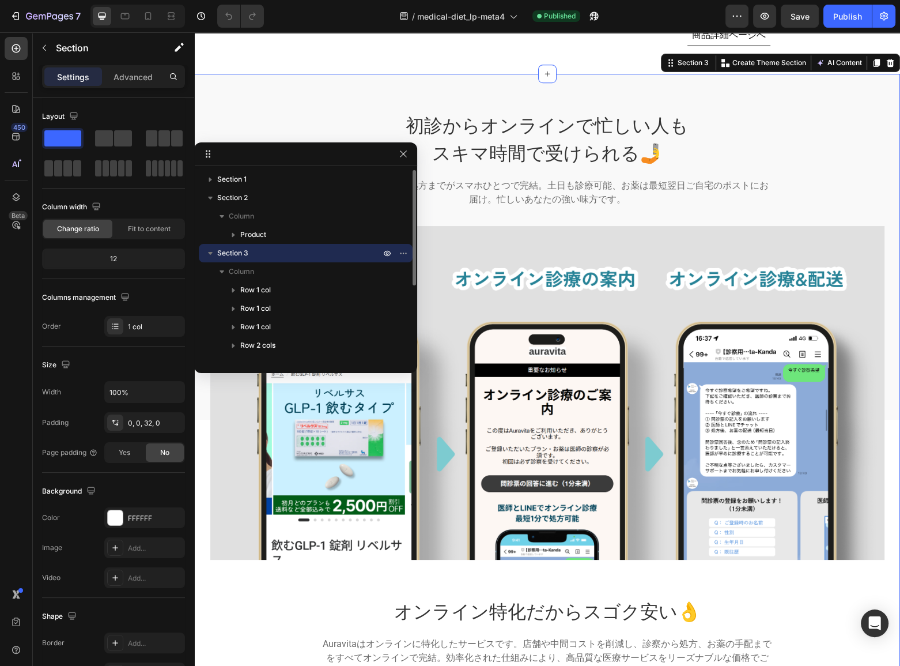
click at [212, 251] on icon "button" at bounding box center [211, 253] width 12 height 12
click at [258, 270] on p "Section 4" at bounding box center [299, 272] width 165 height 12
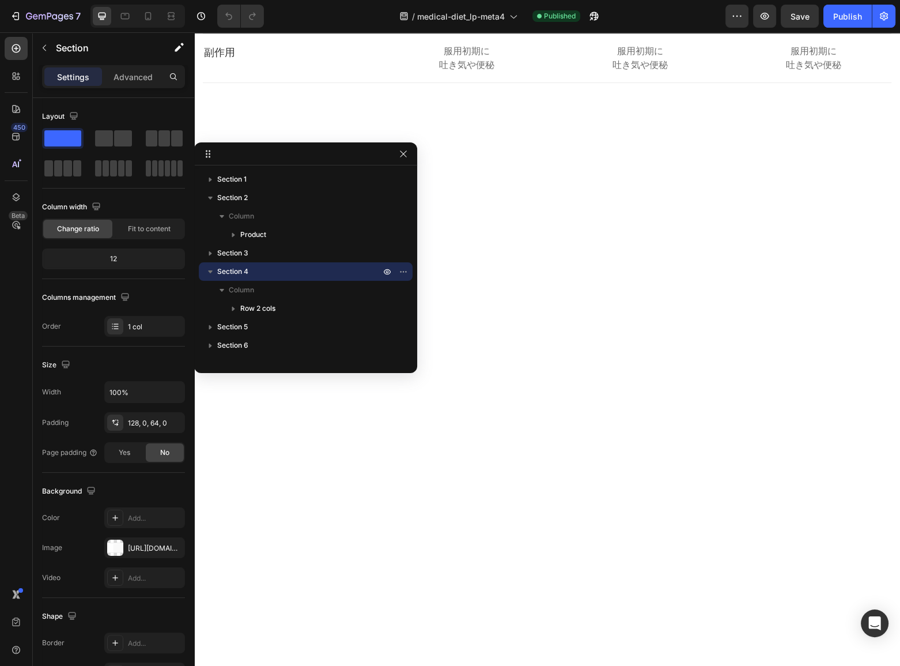
scroll to position [3672, 0]
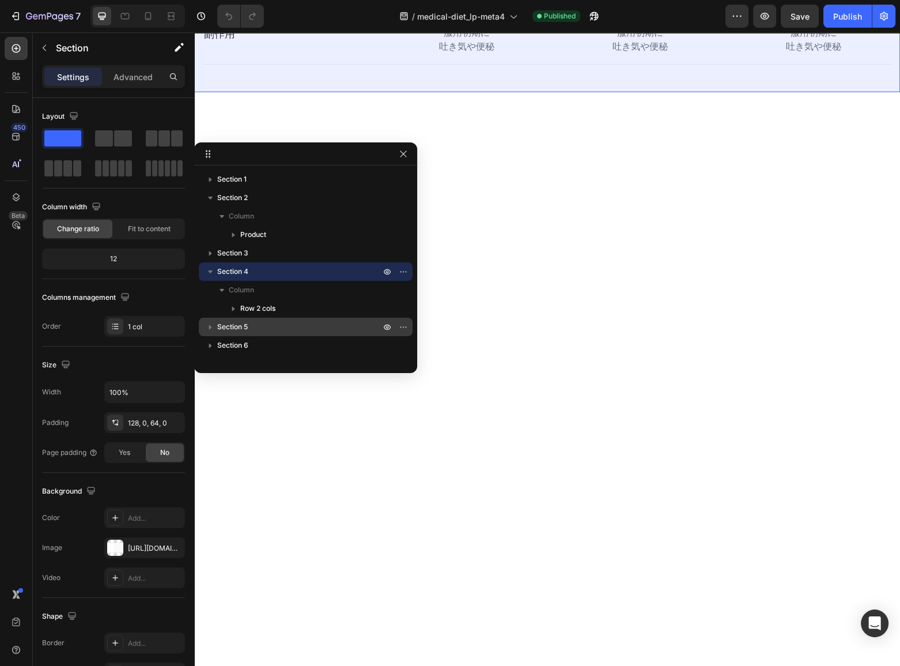
click at [269, 322] on p "Section 5" at bounding box center [299, 327] width 165 height 12
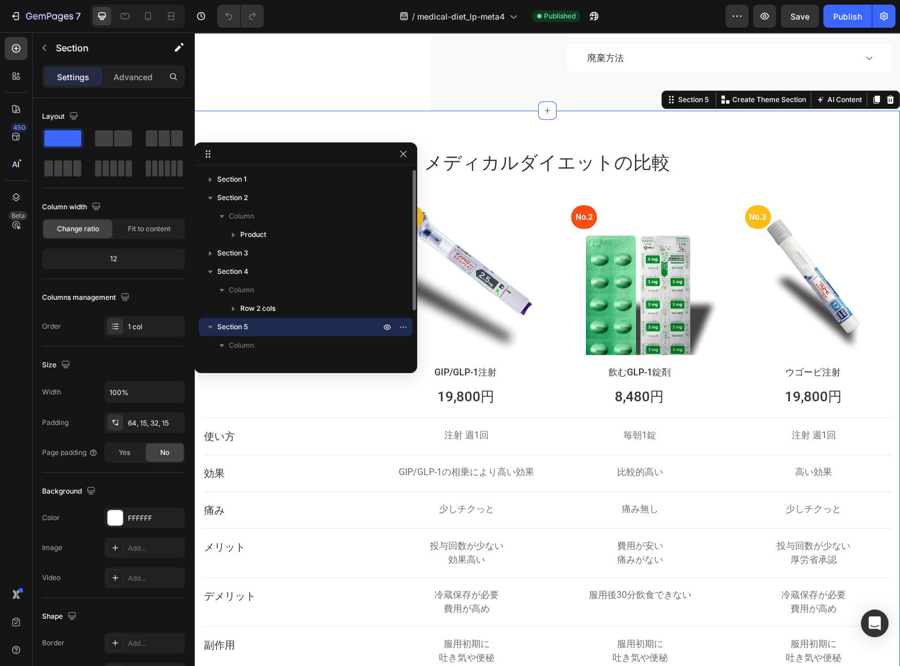
scroll to position [4234, 0]
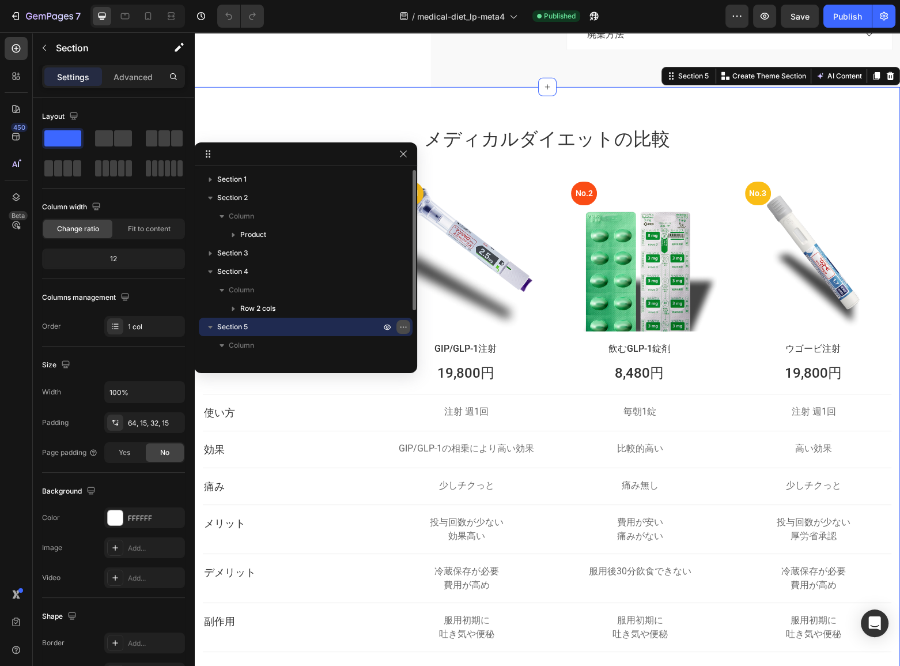
click at [399, 327] on icon "button" at bounding box center [403, 326] width 9 height 9
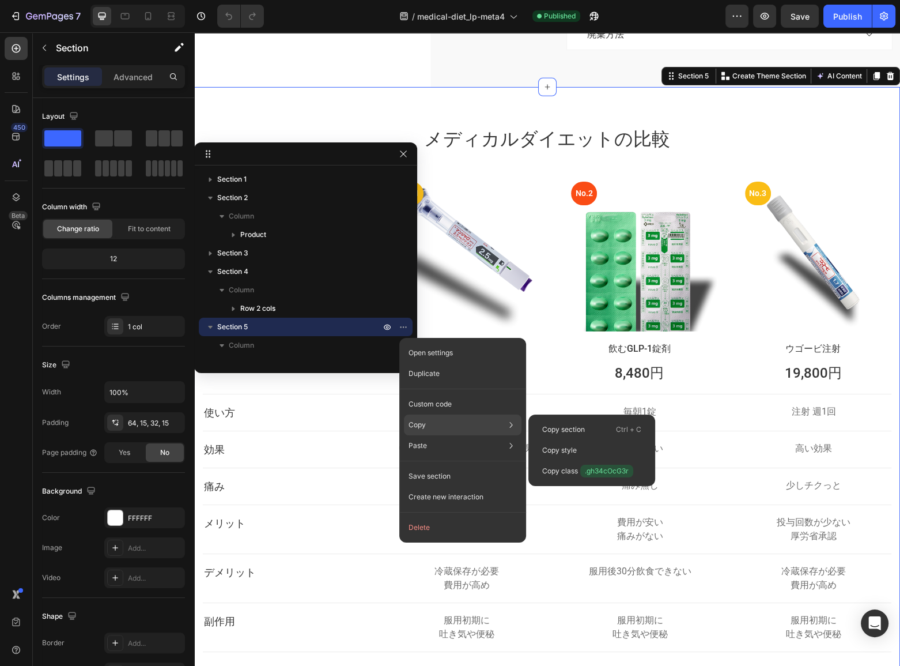
click at [425, 420] on p "Copy" at bounding box center [417, 425] width 17 height 10
click at [604, 440] on div "Copy section Ctrl + C" at bounding box center [592, 450] width 118 height 21
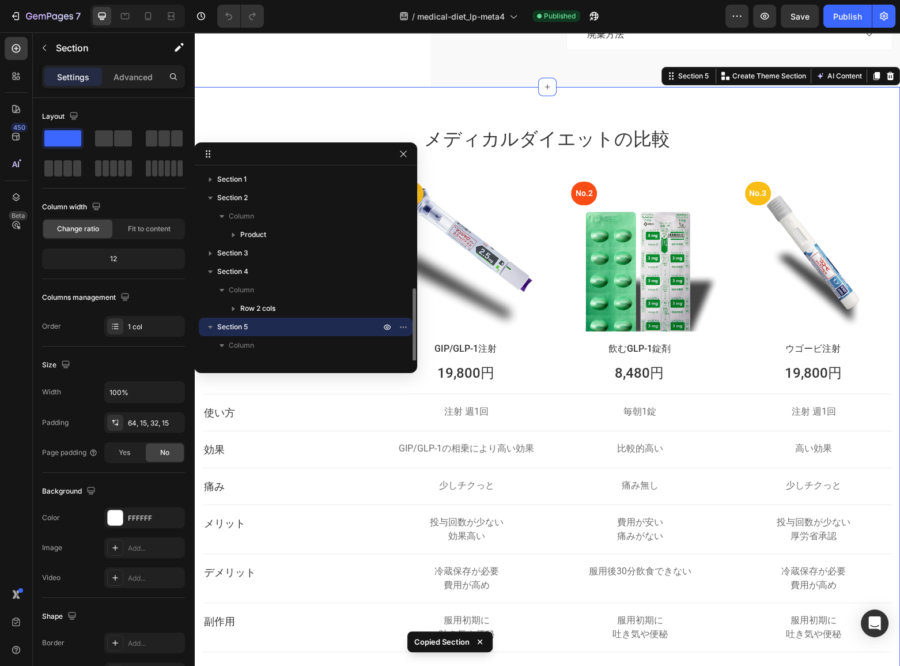
scroll to position [68, 0]
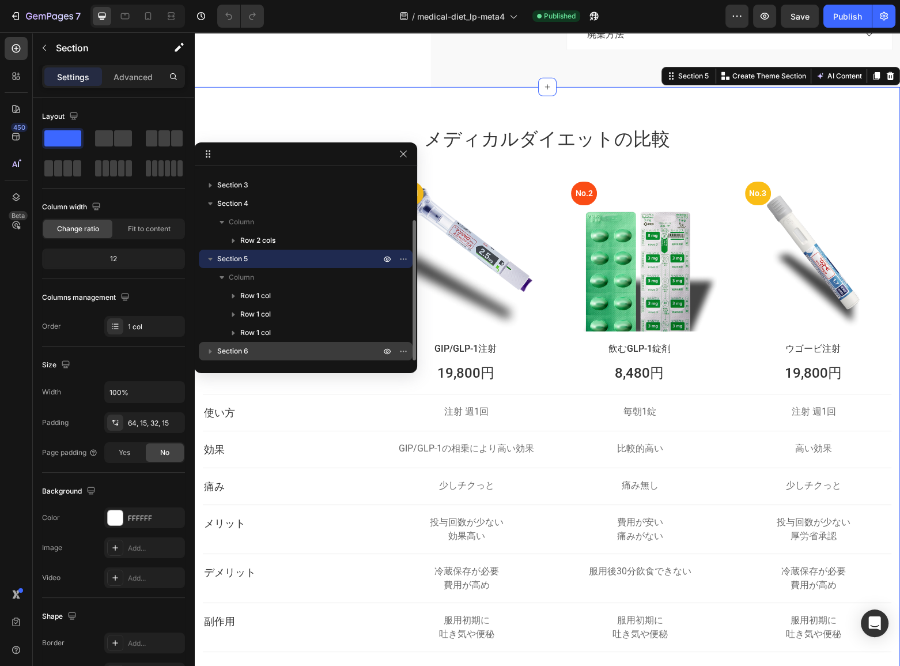
click at [255, 355] on p "Section 6" at bounding box center [299, 351] width 165 height 12
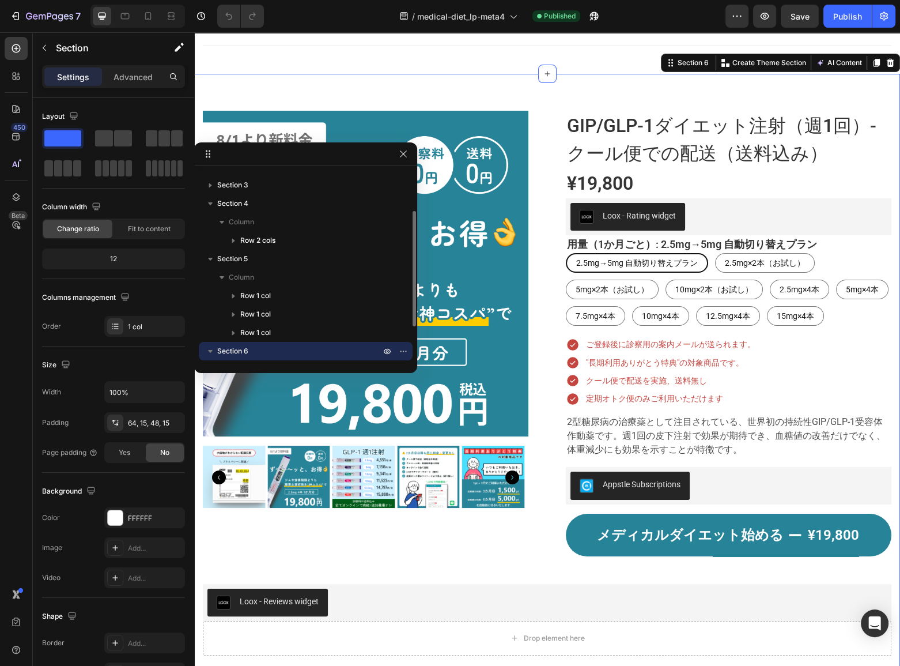
scroll to position [4826, 0]
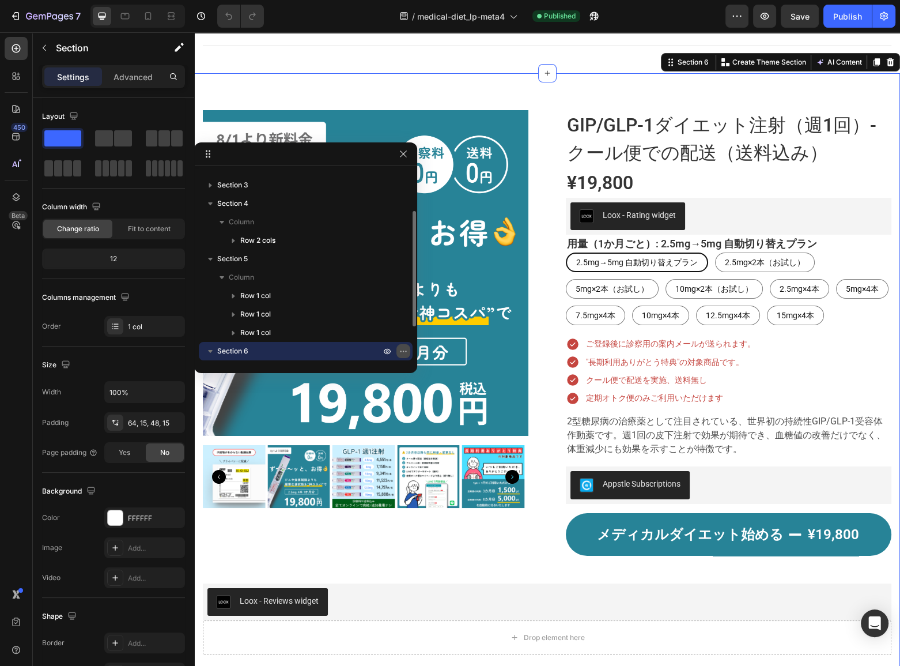
click at [403, 352] on icon "button" at bounding box center [403, 350] width 9 height 9
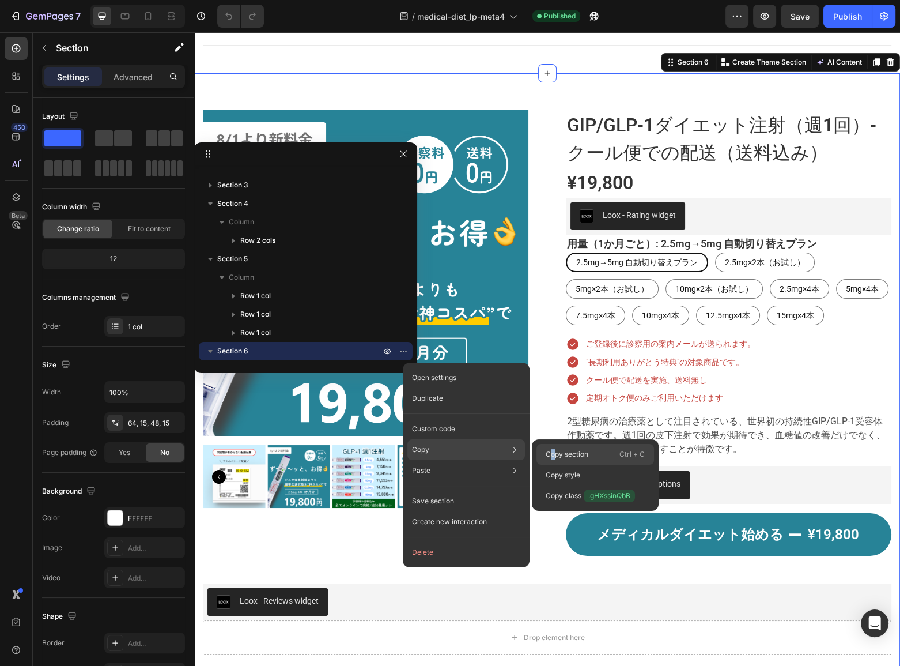
click at [553, 450] on p "Copy section" at bounding box center [567, 454] width 43 height 10
